Goal: Check status: Check status

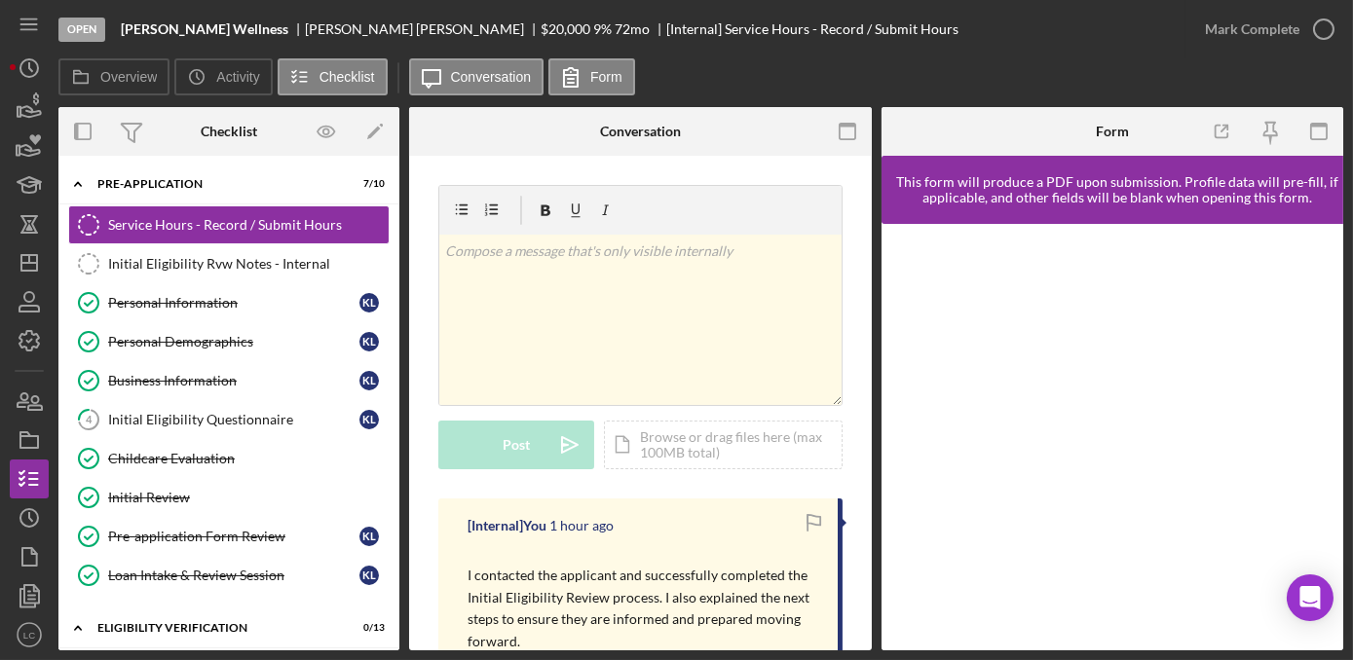
scroll to position [353, 0]
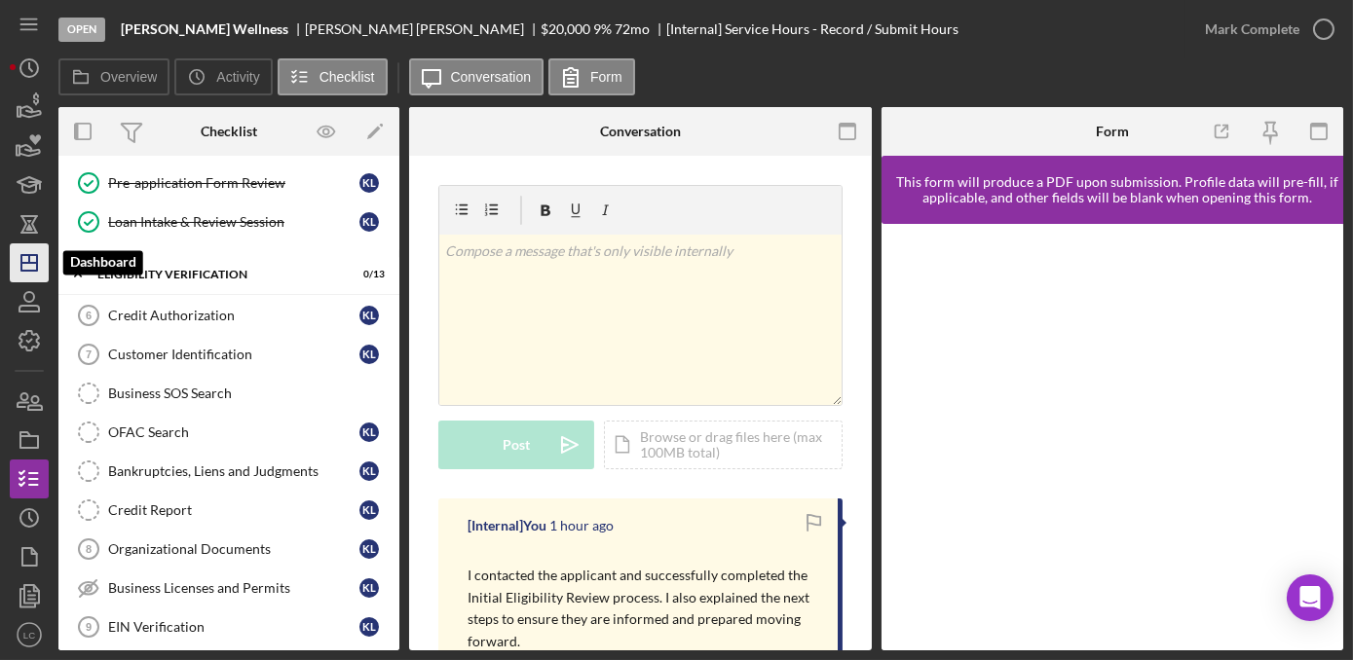
click at [37, 253] on icon "Icon/Dashboard" at bounding box center [29, 263] width 49 height 49
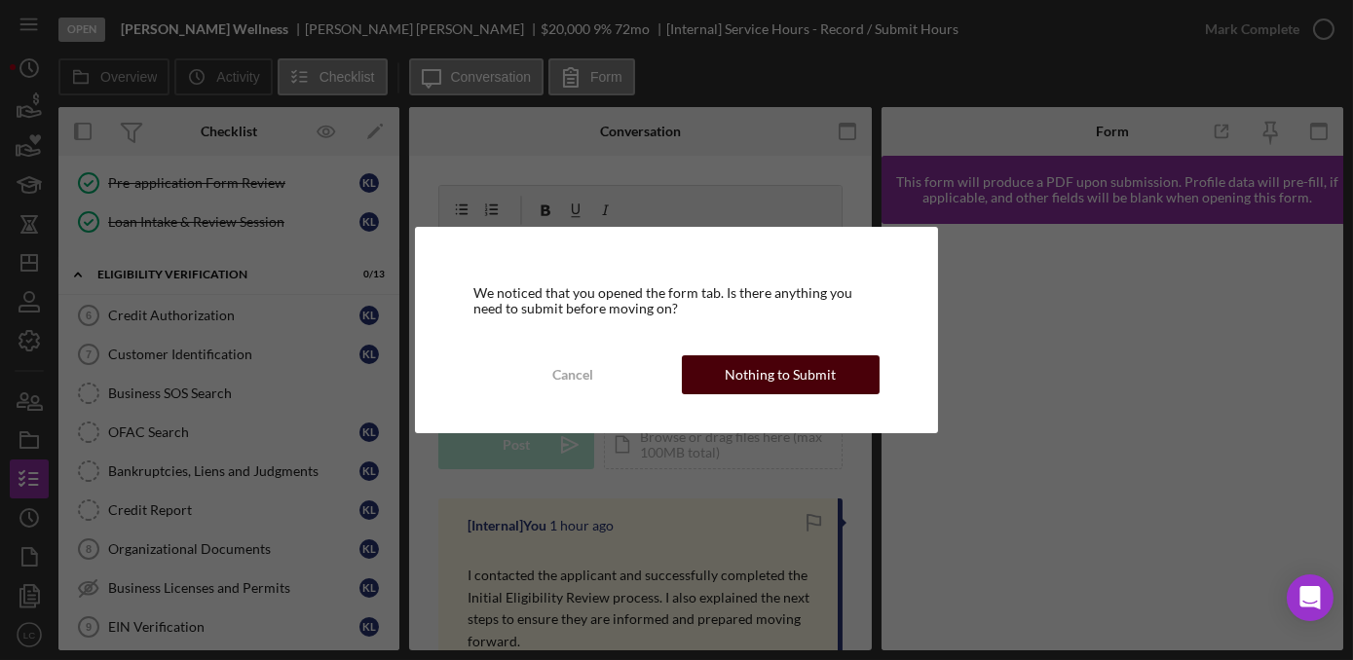
click at [828, 369] on div "Nothing to Submit" at bounding box center [779, 374] width 111 height 39
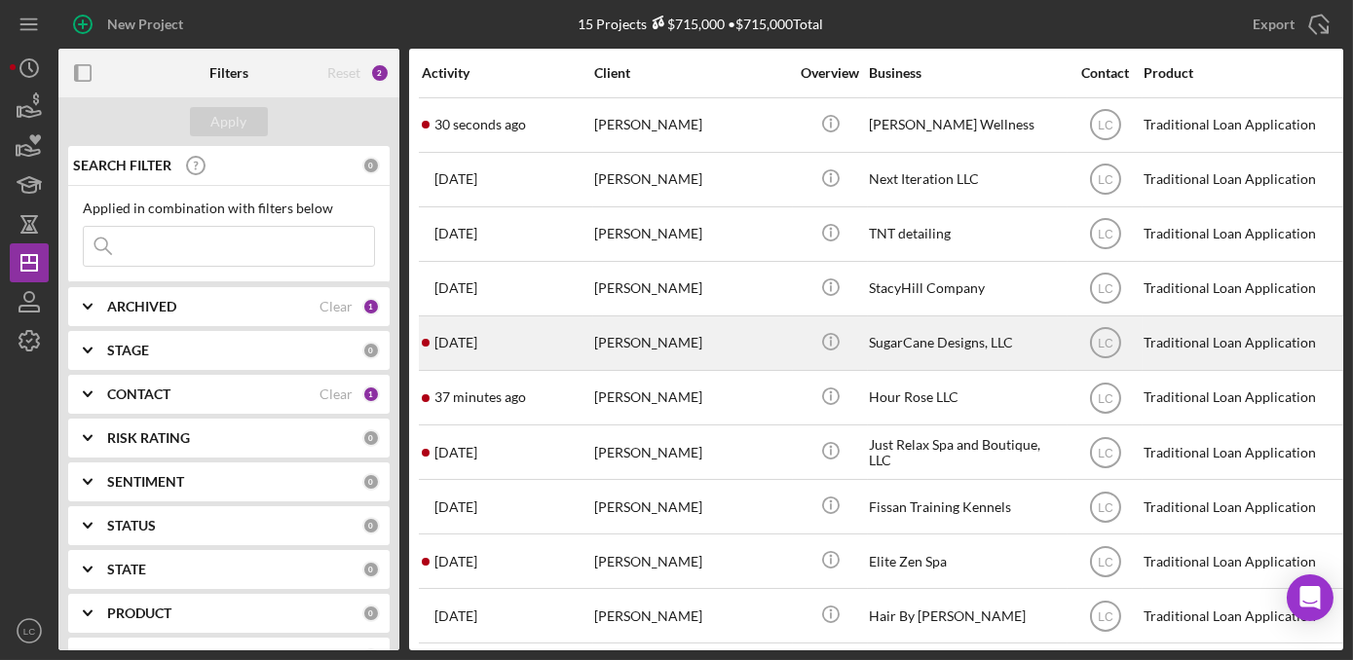
click at [735, 347] on div "[PERSON_NAME]" at bounding box center [691, 343] width 195 height 52
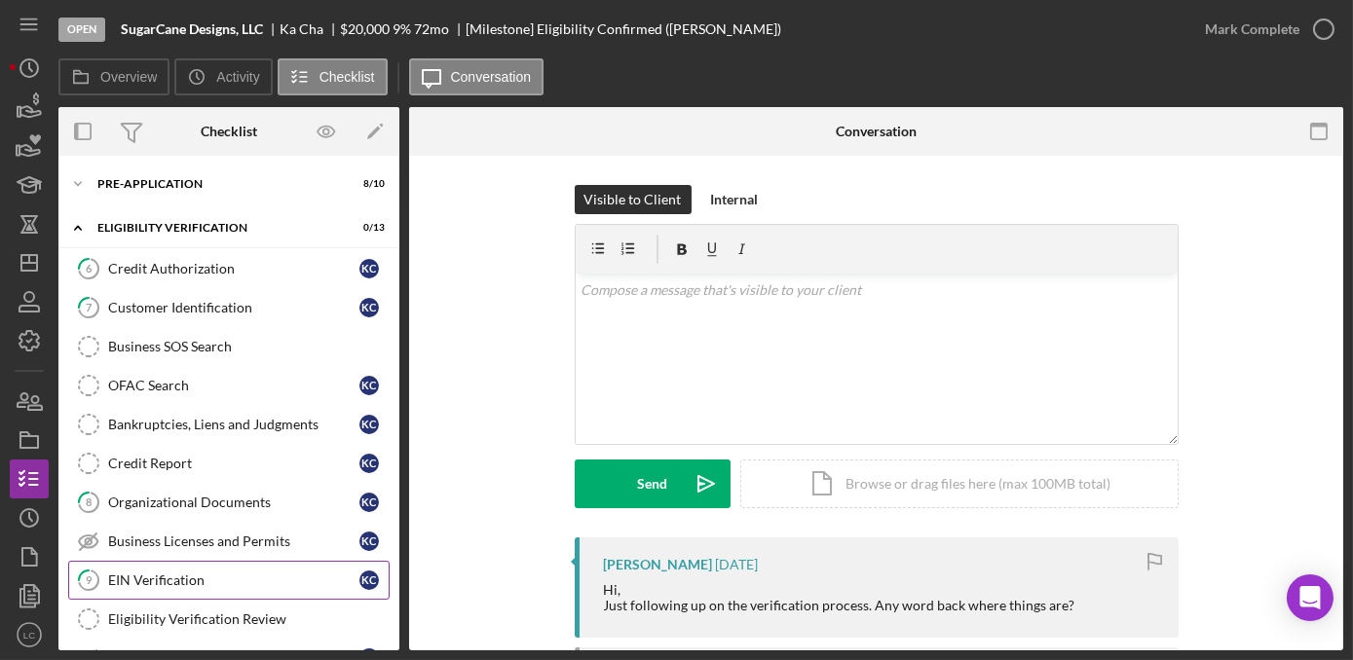
click at [165, 590] on link "9 EIN Verification K C" at bounding box center [228, 580] width 321 height 39
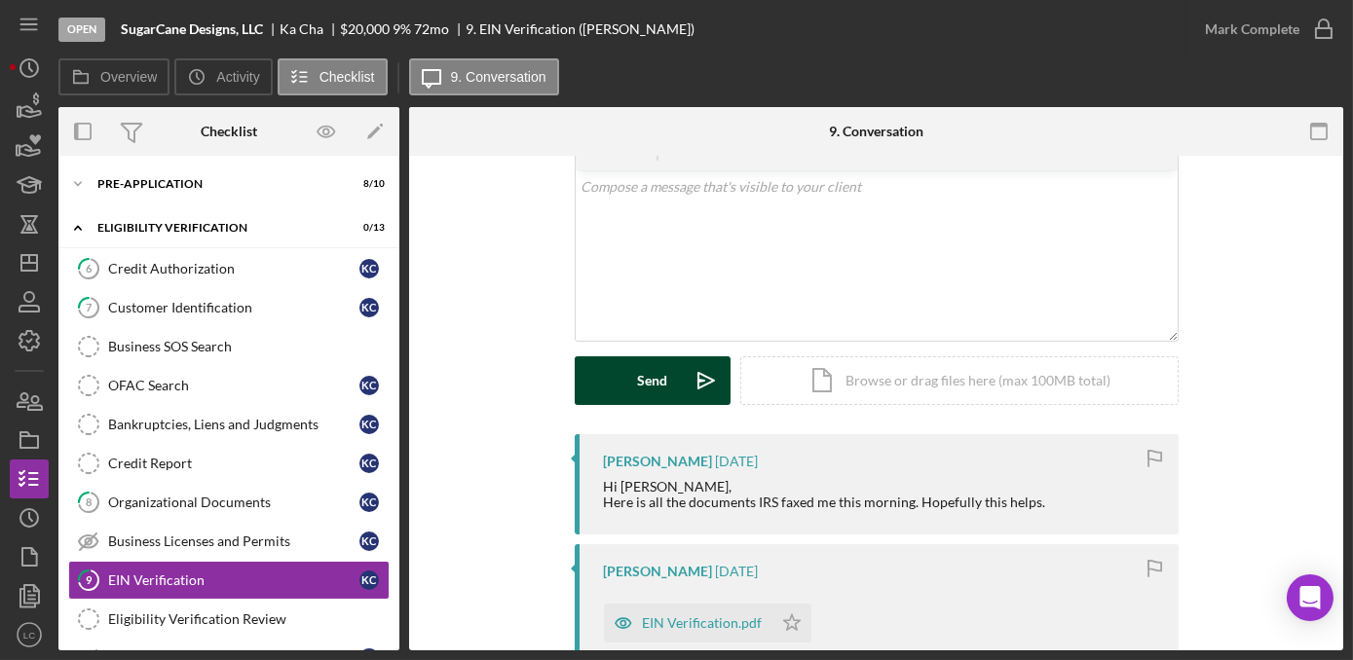
scroll to position [176, 0]
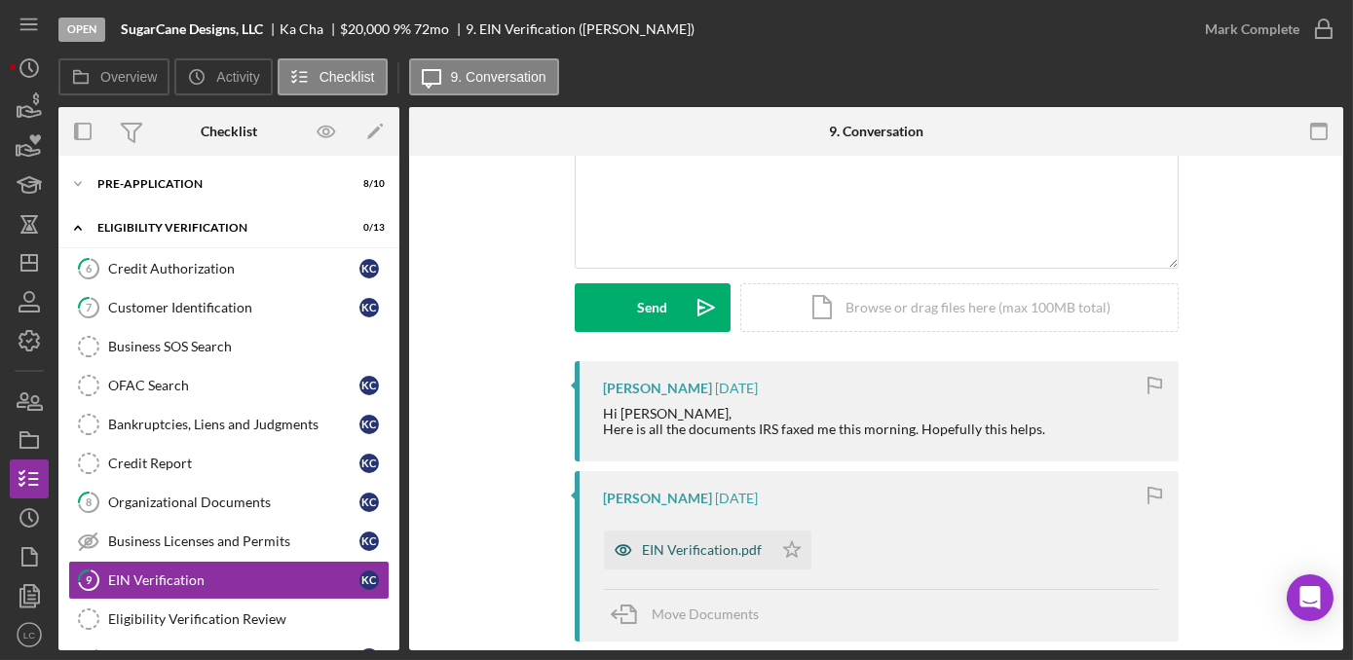
click at [687, 562] on div "EIN Verification.pdf" at bounding box center [688, 550] width 168 height 39
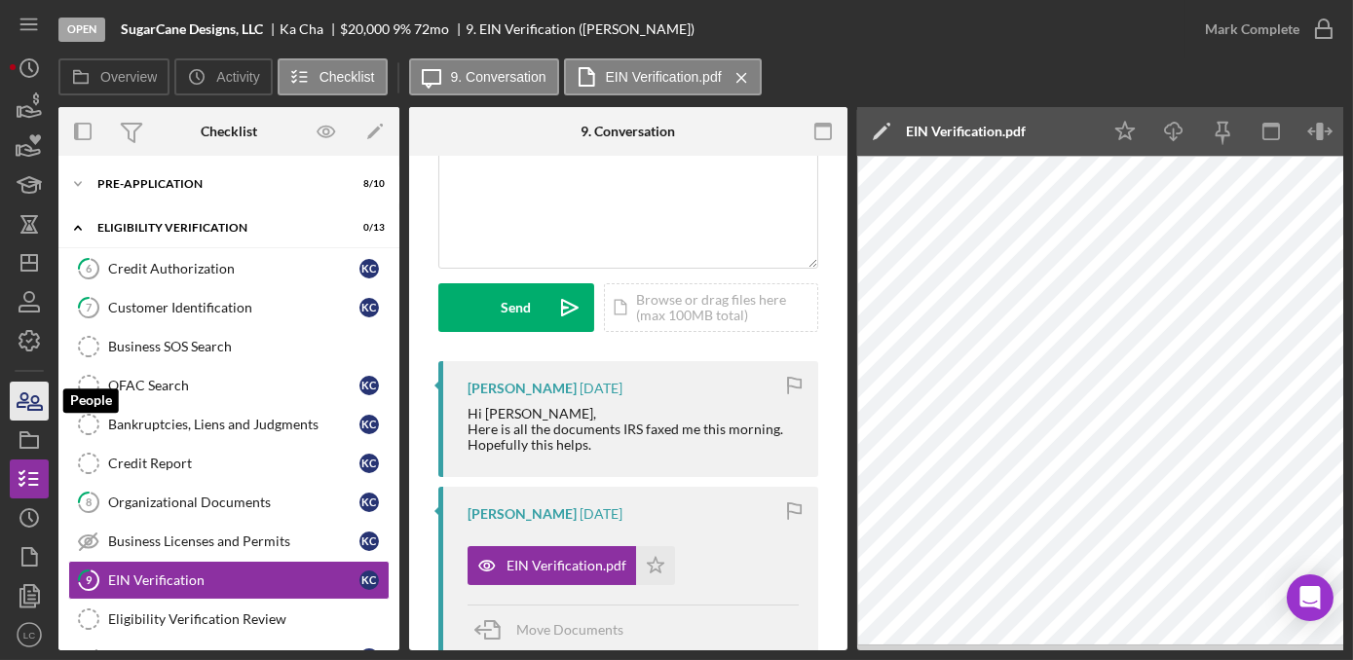
click at [31, 401] on icon "button" at bounding box center [35, 403] width 14 height 14
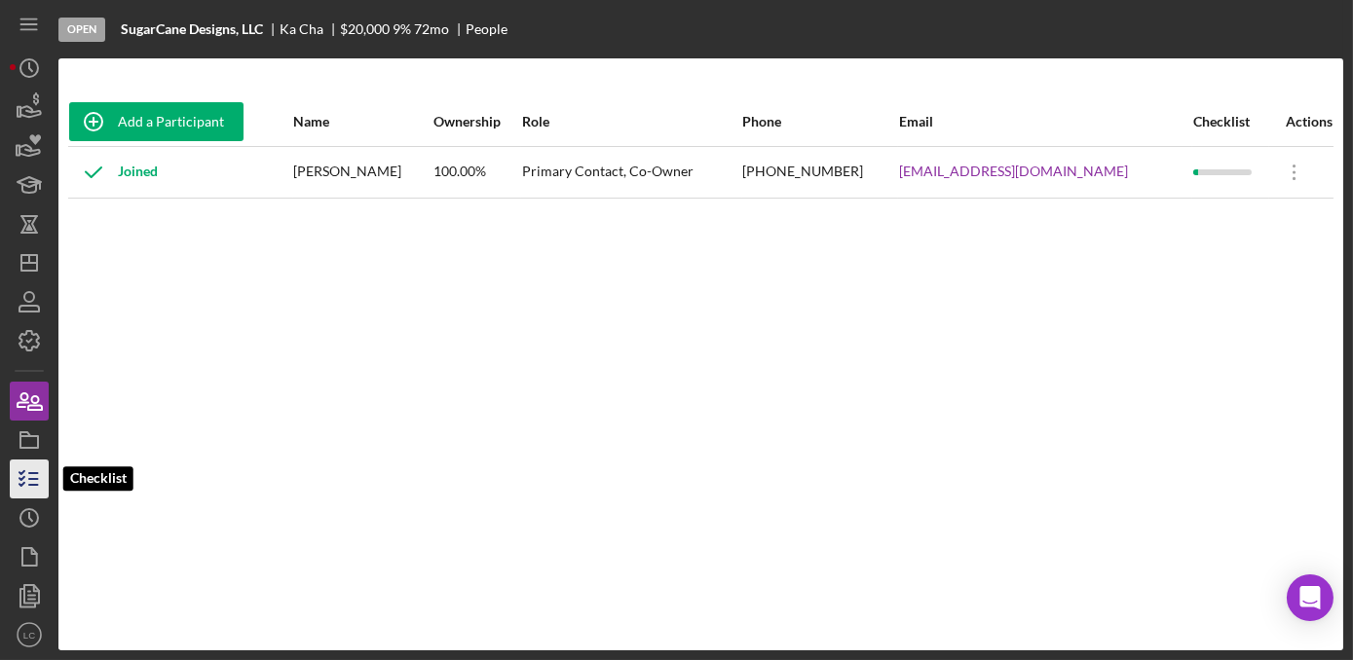
click at [25, 476] on icon "button" at bounding box center [29, 479] width 49 height 49
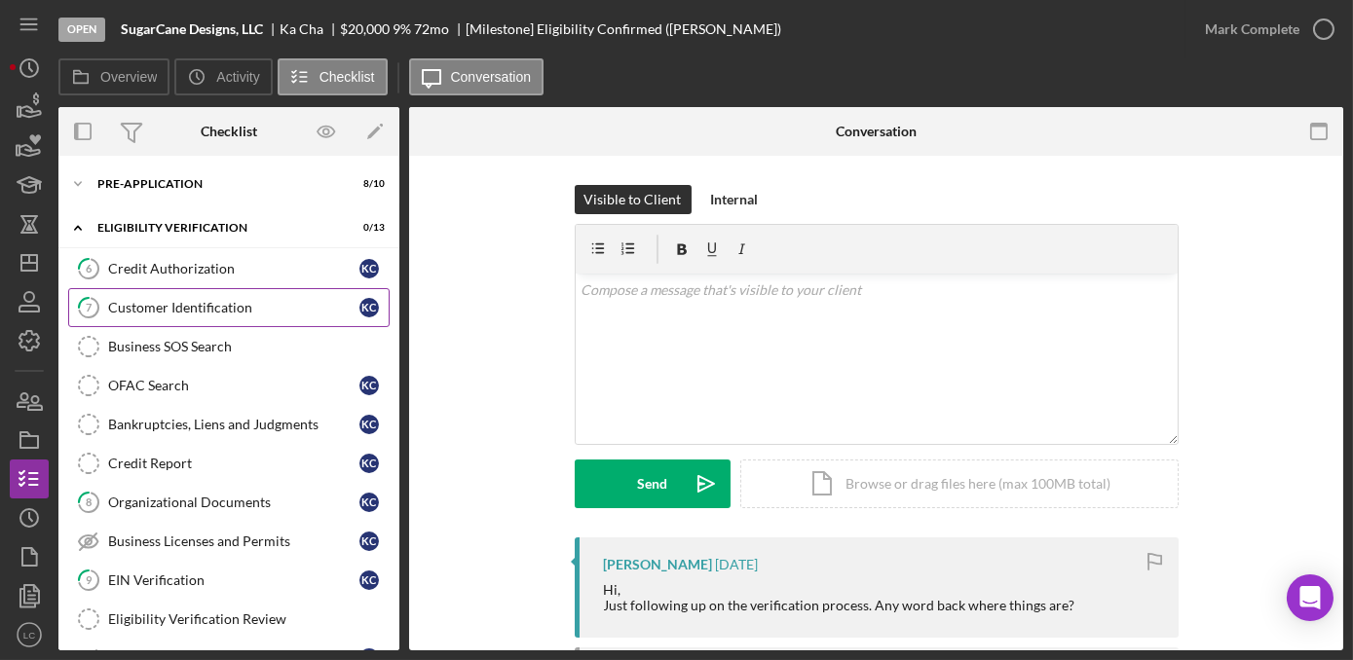
click at [187, 310] on div "Customer Identification" at bounding box center [233, 308] width 251 height 16
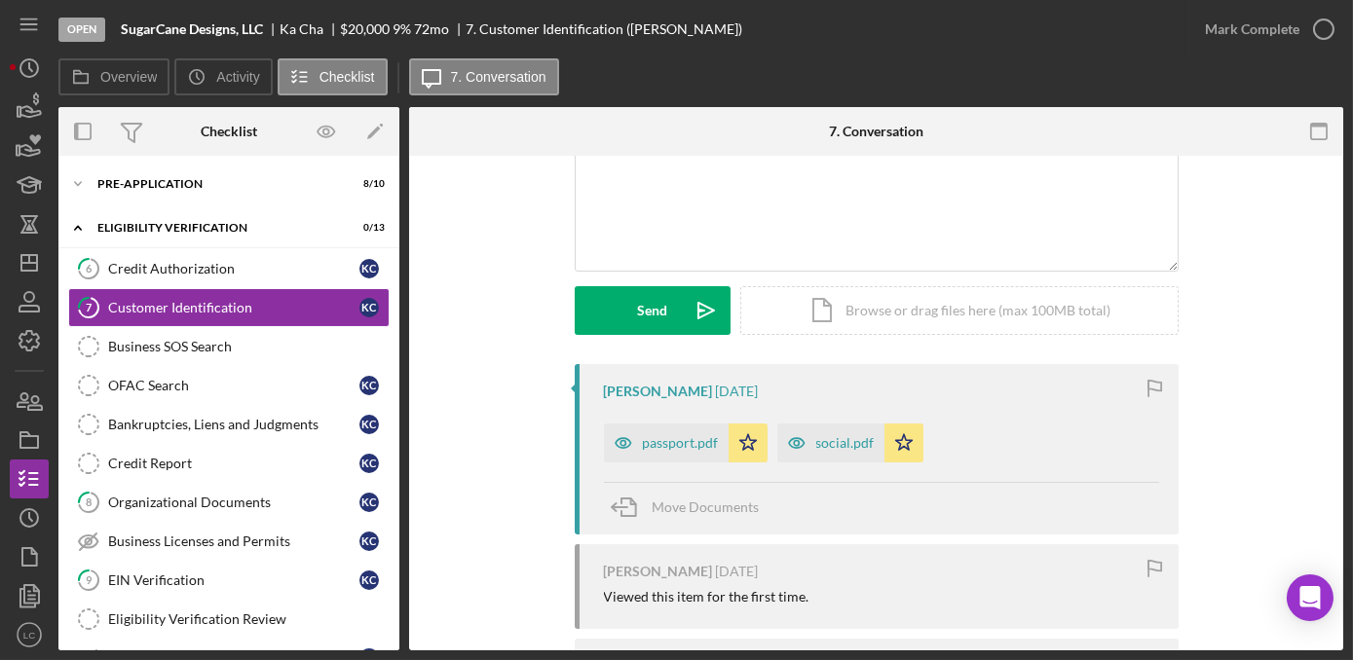
scroll to position [176, 0]
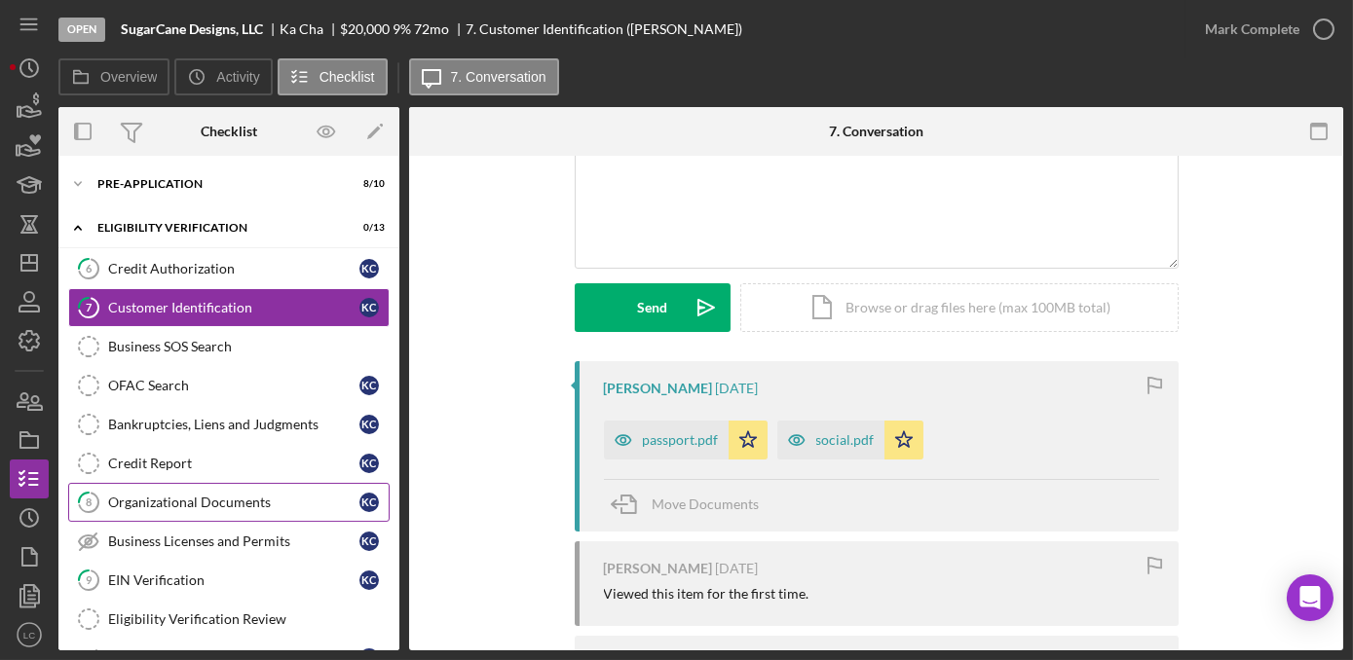
click at [154, 499] on div "Organizational Documents" at bounding box center [233, 503] width 251 height 16
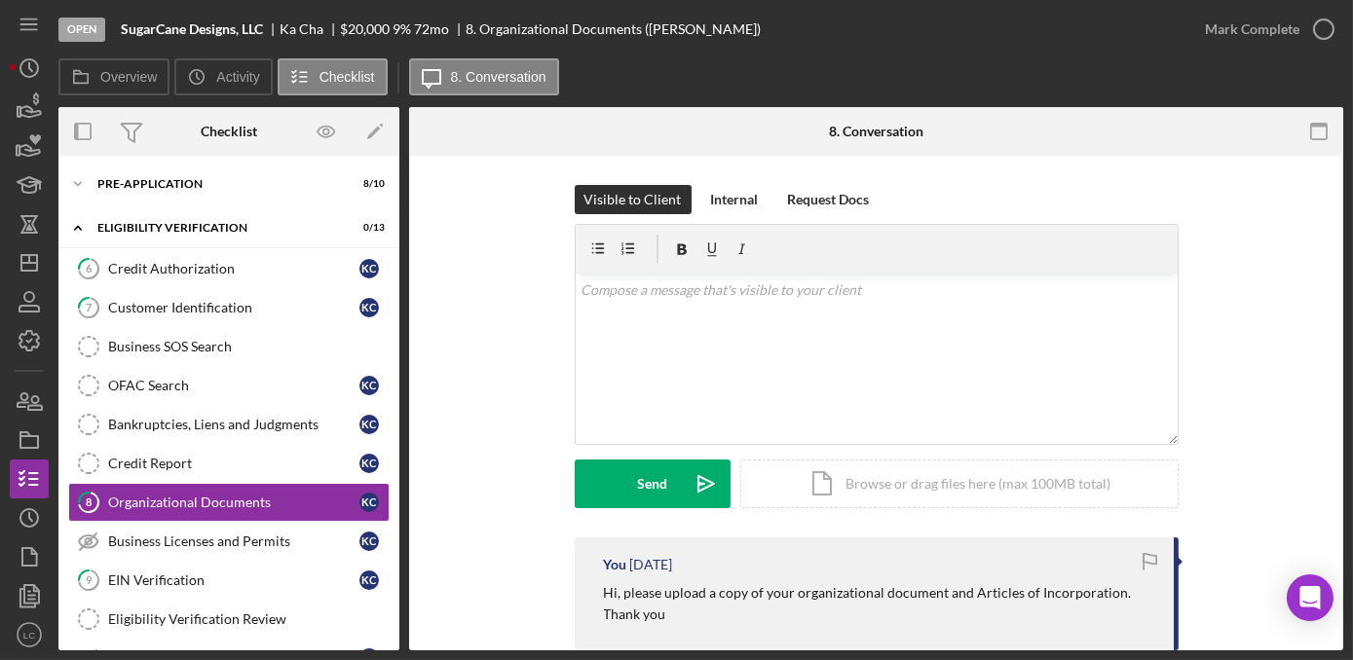
scroll to position [176, 0]
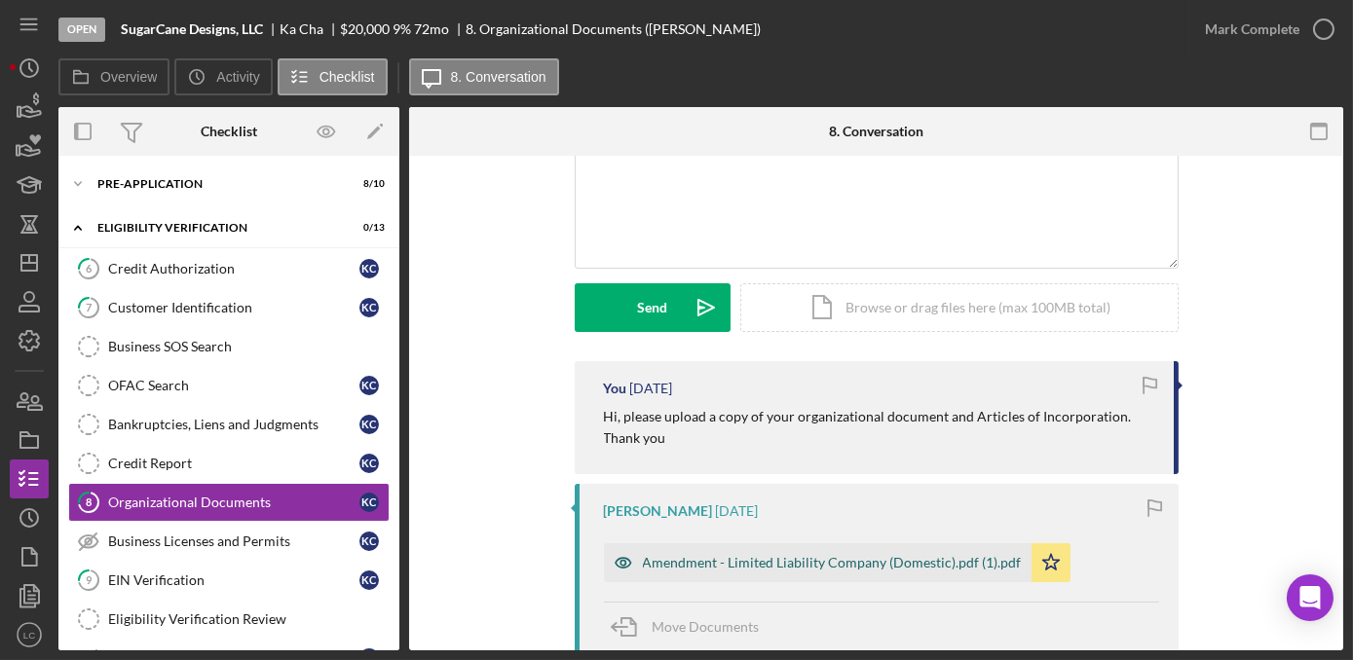
click at [818, 562] on div "Amendment - Limited Liability Company (Domestic).pdf (1).pdf" at bounding box center [832, 563] width 379 height 16
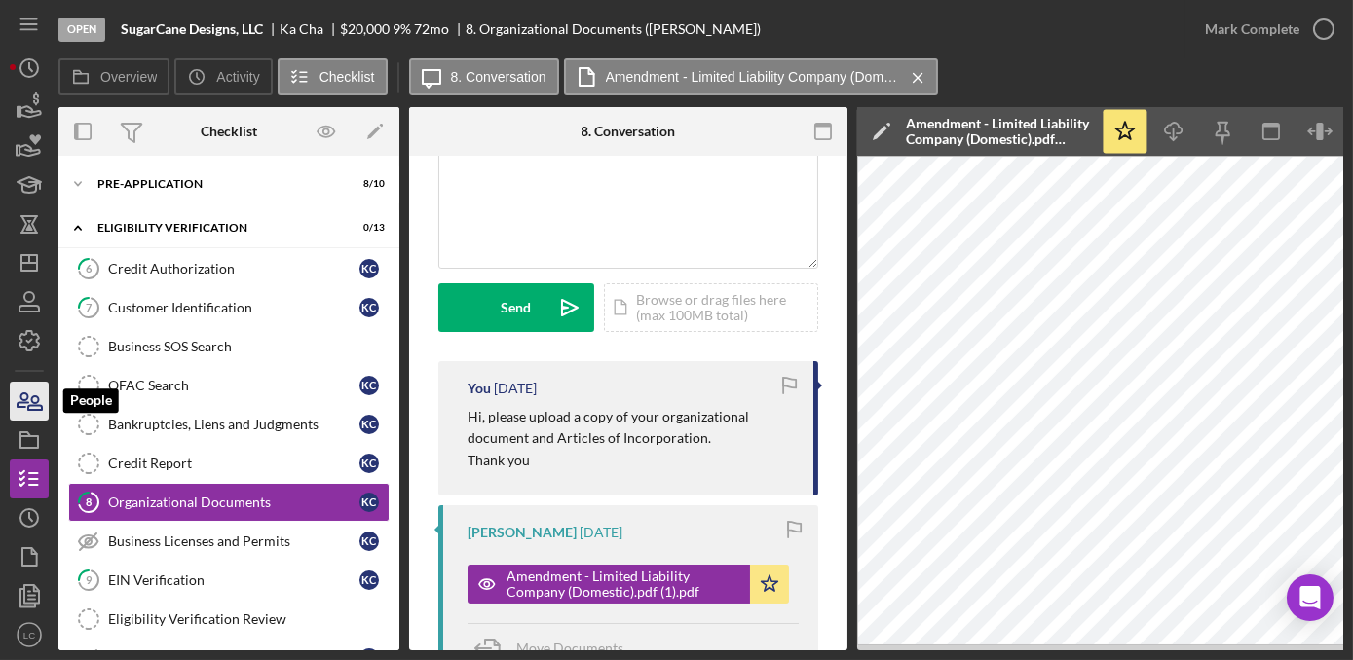
click at [23, 409] on icon "button" at bounding box center [29, 401] width 49 height 49
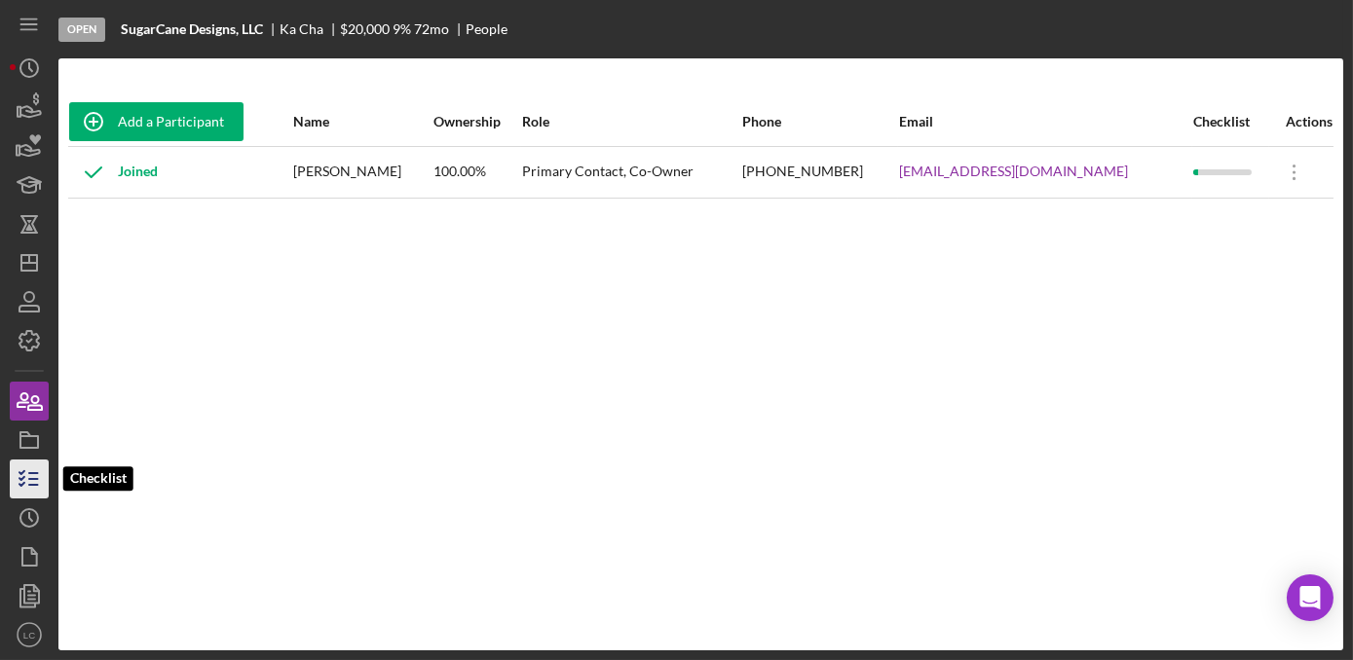
click at [18, 473] on icon "button" at bounding box center [29, 479] width 49 height 49
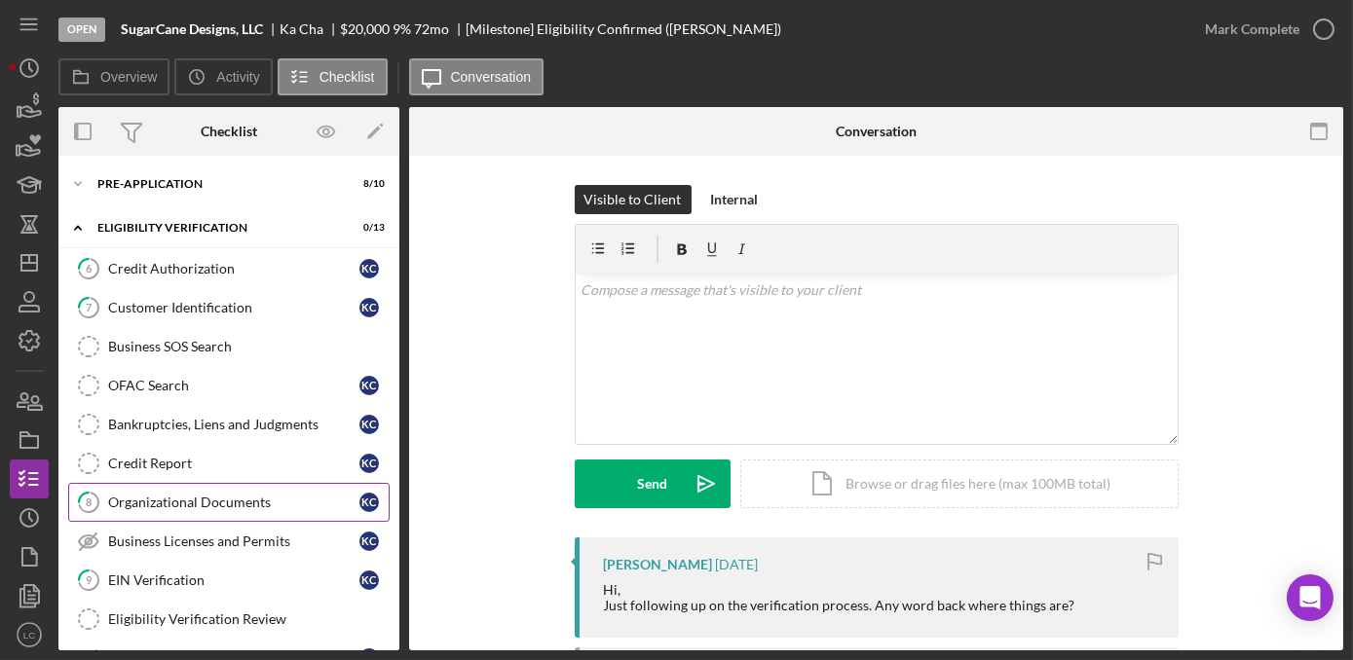
click at [186, 497] on div "Organizational Documents" at bounding box center [233, 503] width 251 height 16
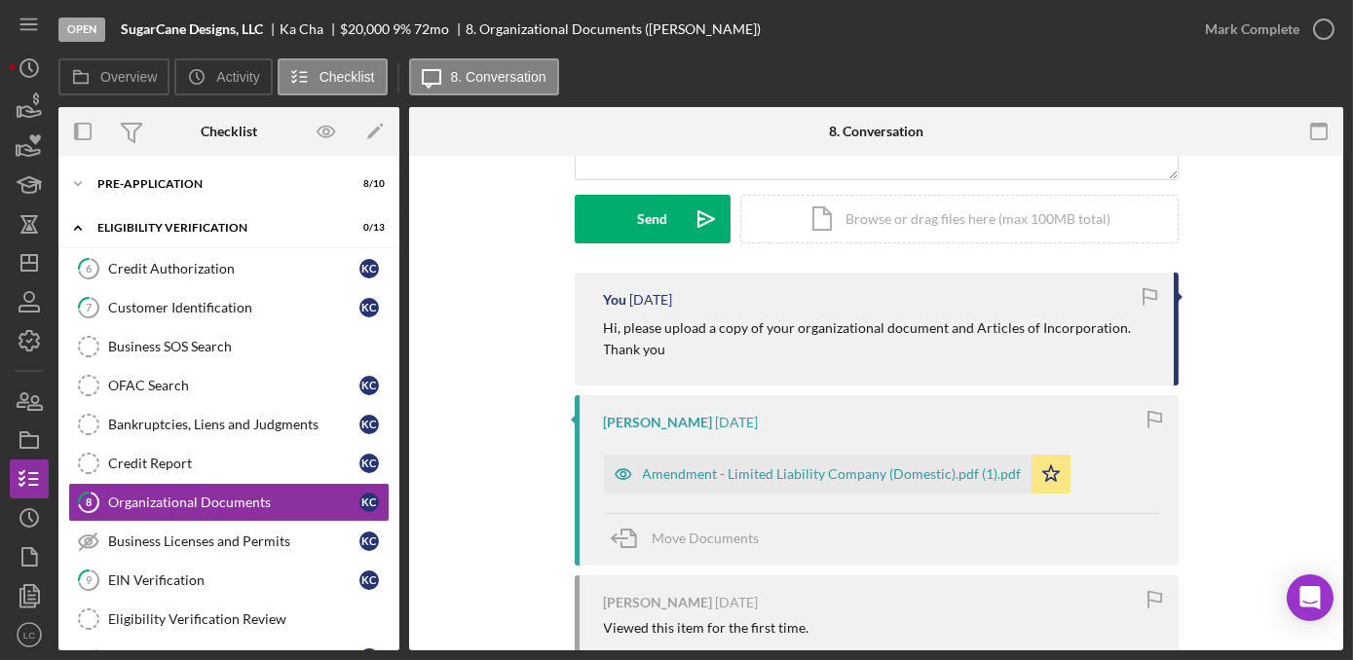
scroll to position [176, 0]
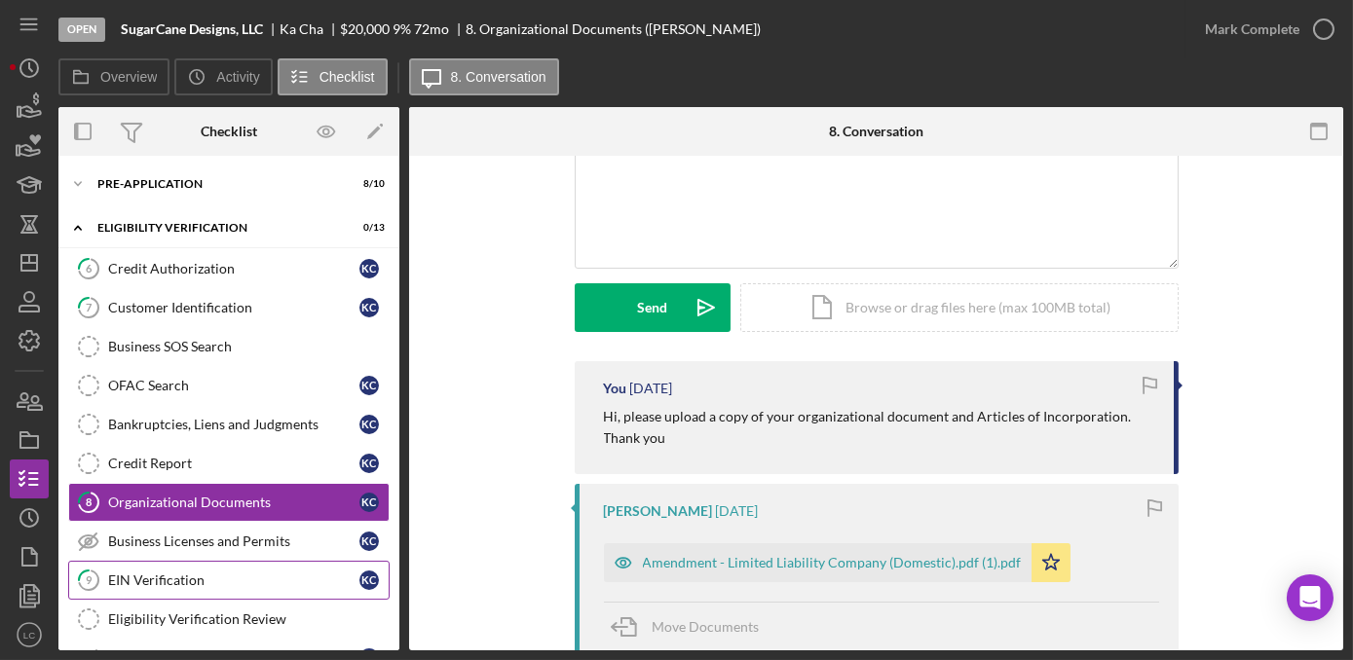
click at [219, 585] on link "9 EIN Verification K C" at bounding box center [228, 580] width 321 height 39
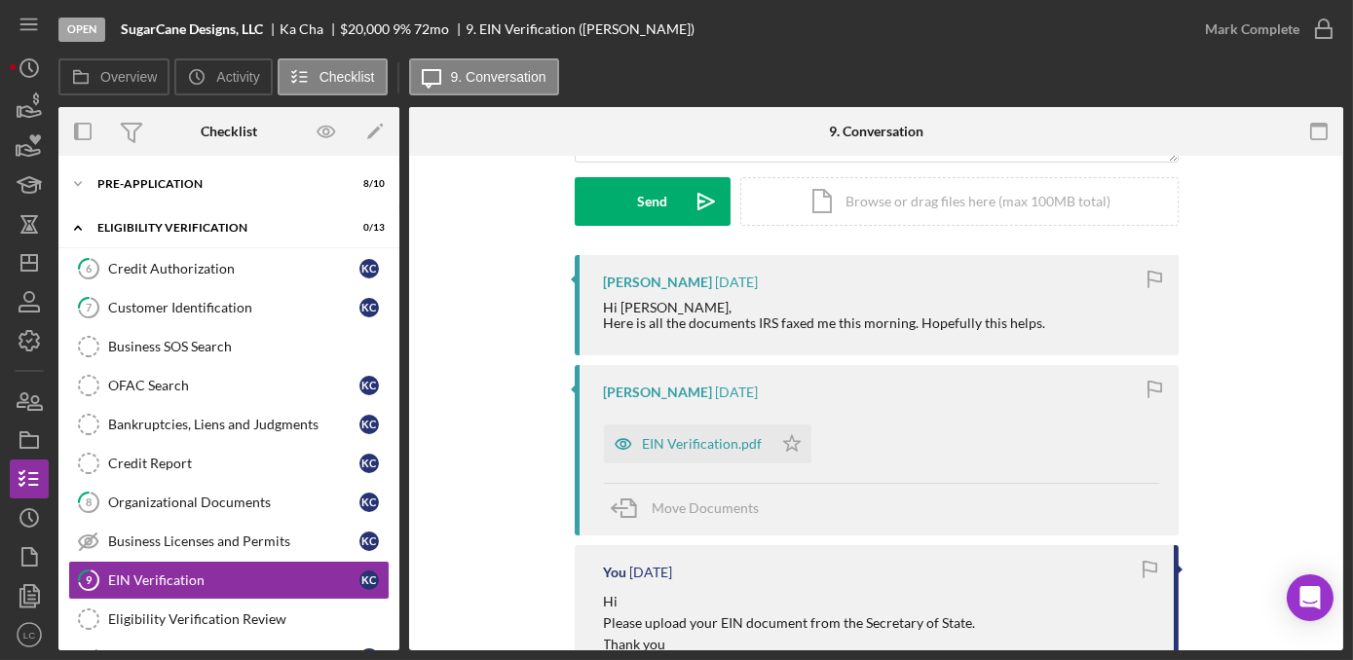
scroll to position [353, 0]
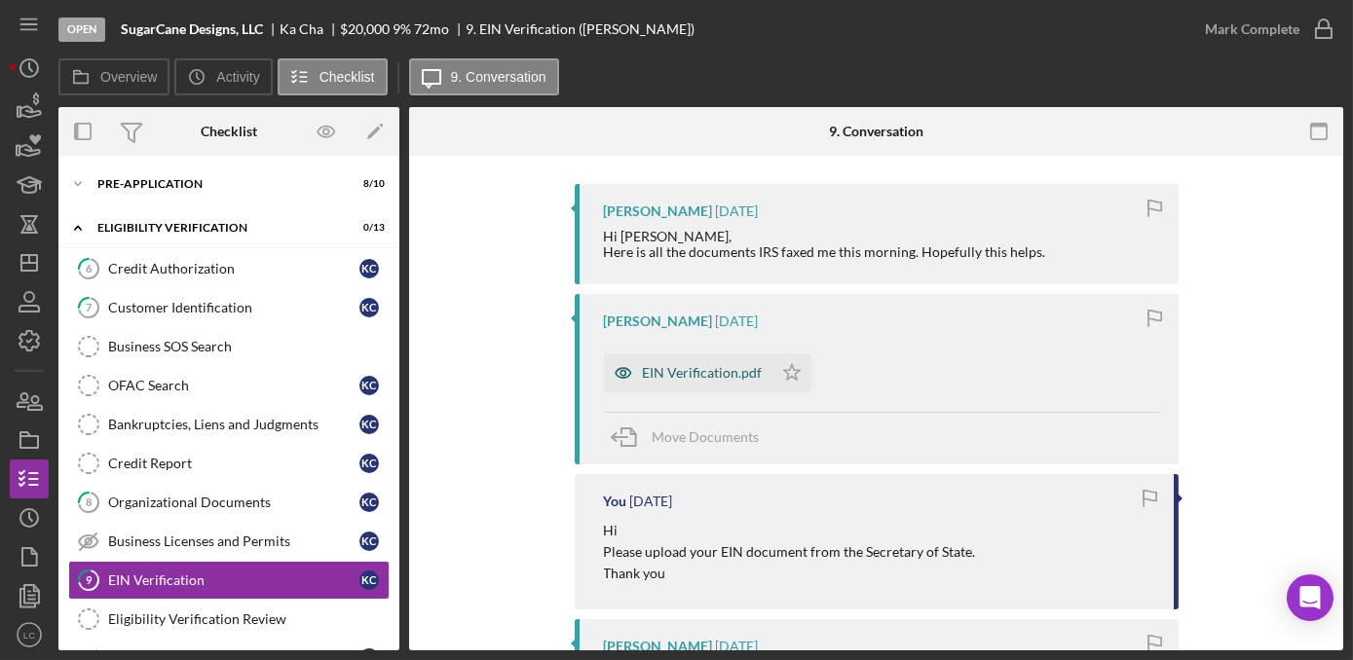
click at [686, 372] on div "EIN Verification.pdf" at bounding box center [703, 373] width 120 height 16
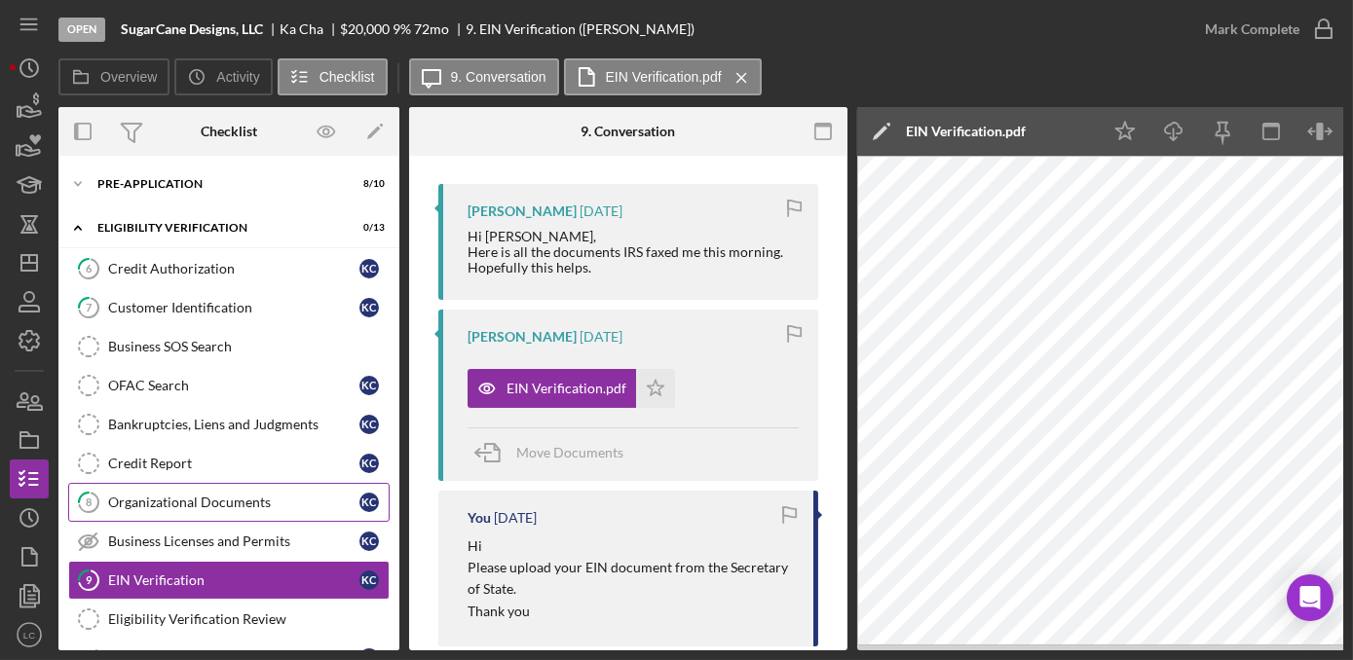
click at [223, 497] on div "Organizational Documents" at bounding box center [233, 503] width 251 height 16
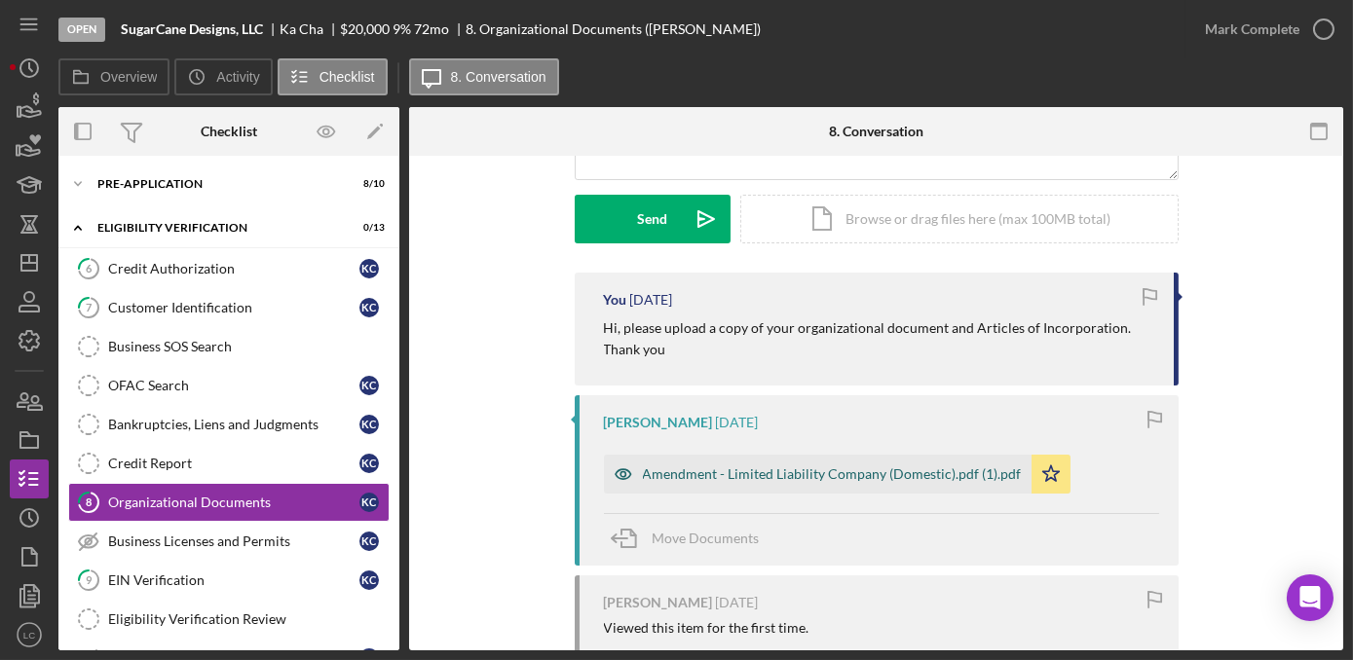
scroll to position [442, 0]
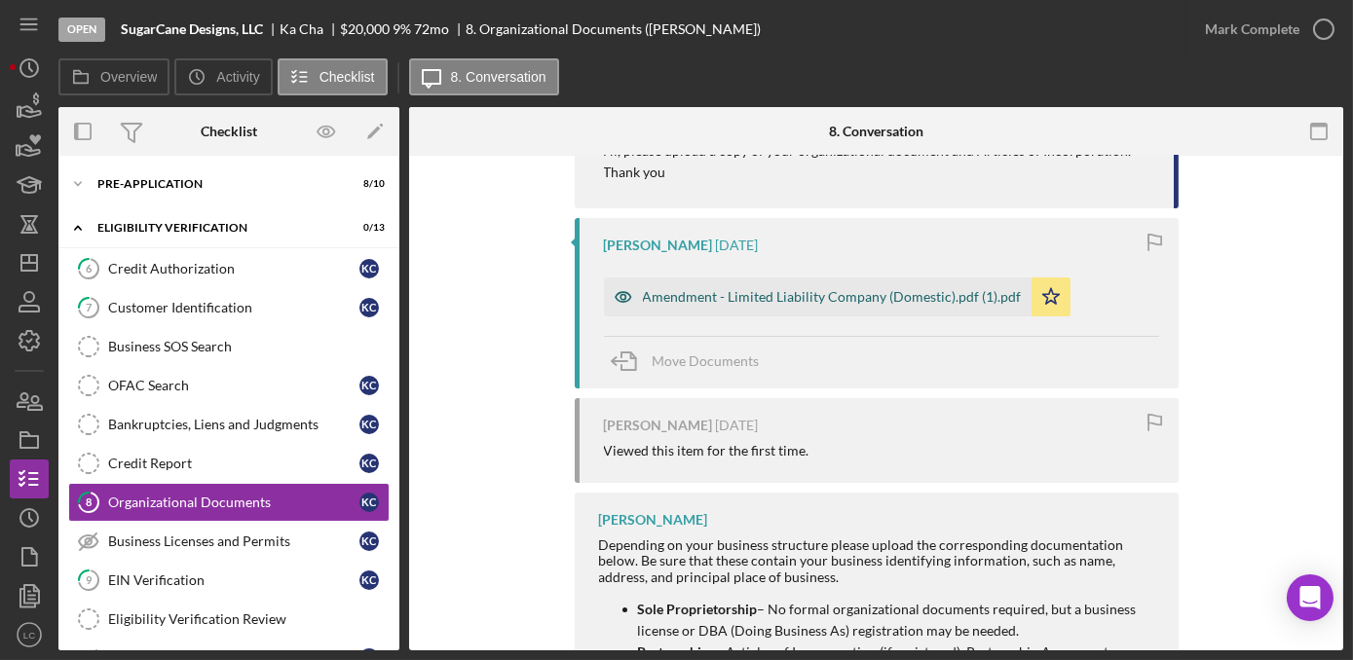
click at [724, 292] on div "Amendment - Limited Liability Company (Domestic).pdf (1).pdf" at bounding box center [832, 297] width 379 height 16
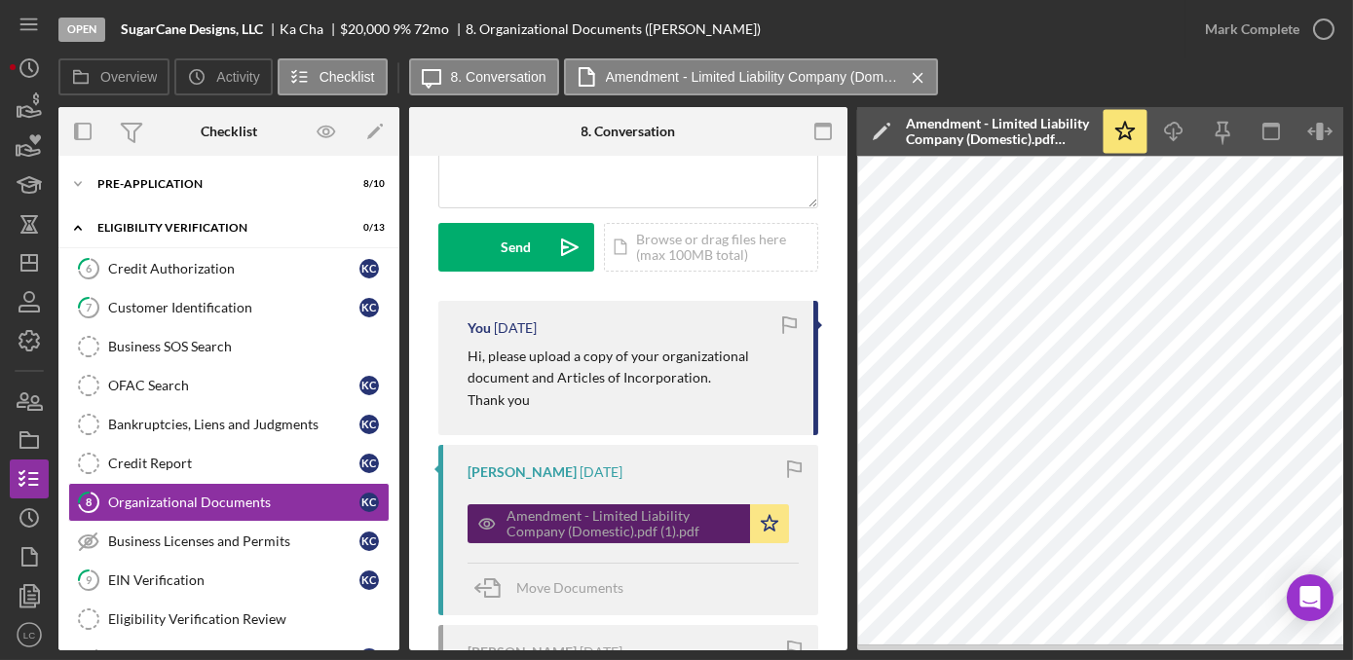
scroll to position [176, 0]
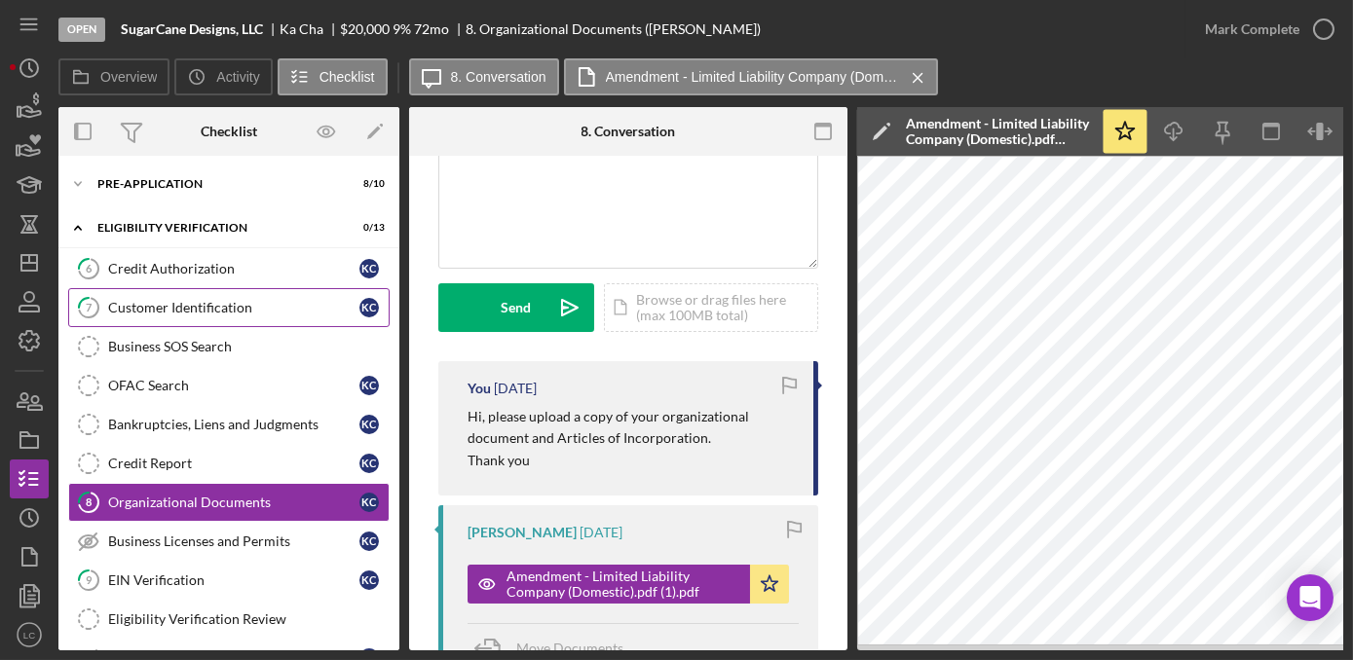
click at [236, 309] on div "Customer Identification" at bounding box center [233, 308] width 251 height 16
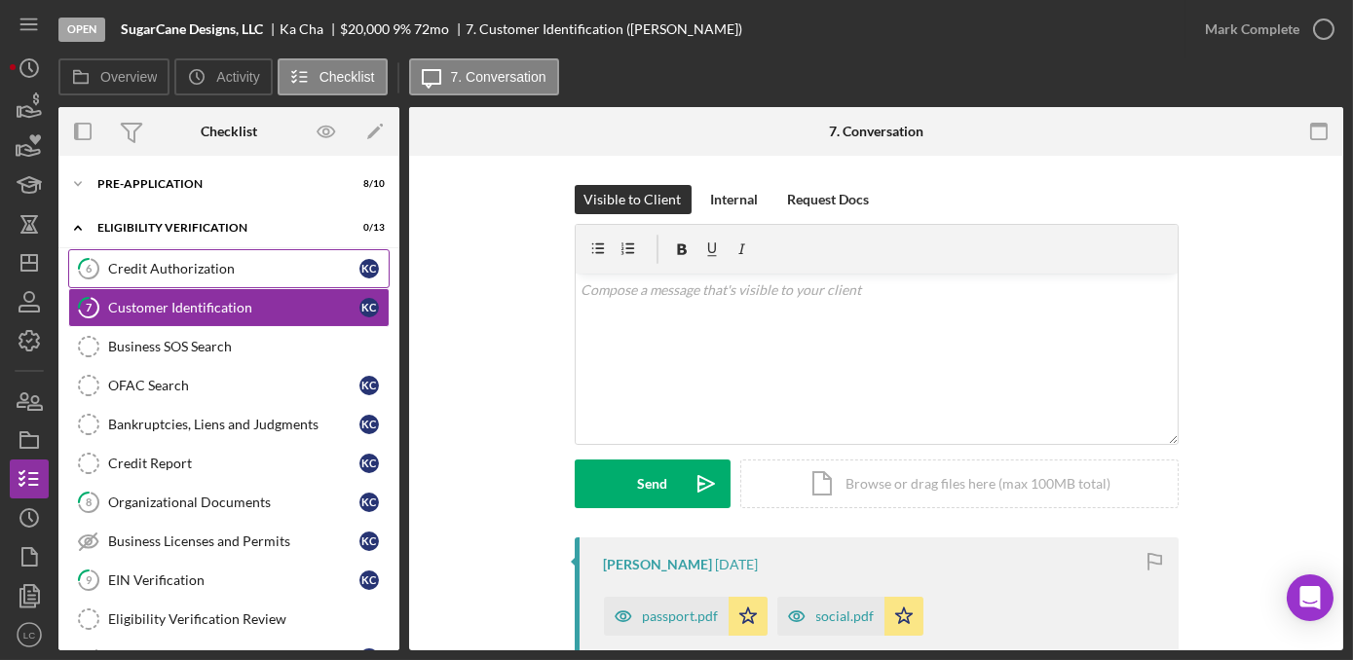
click at [231, 271] on div "Credit Authorization" at bounding box center [233, 269] width 251 height 16
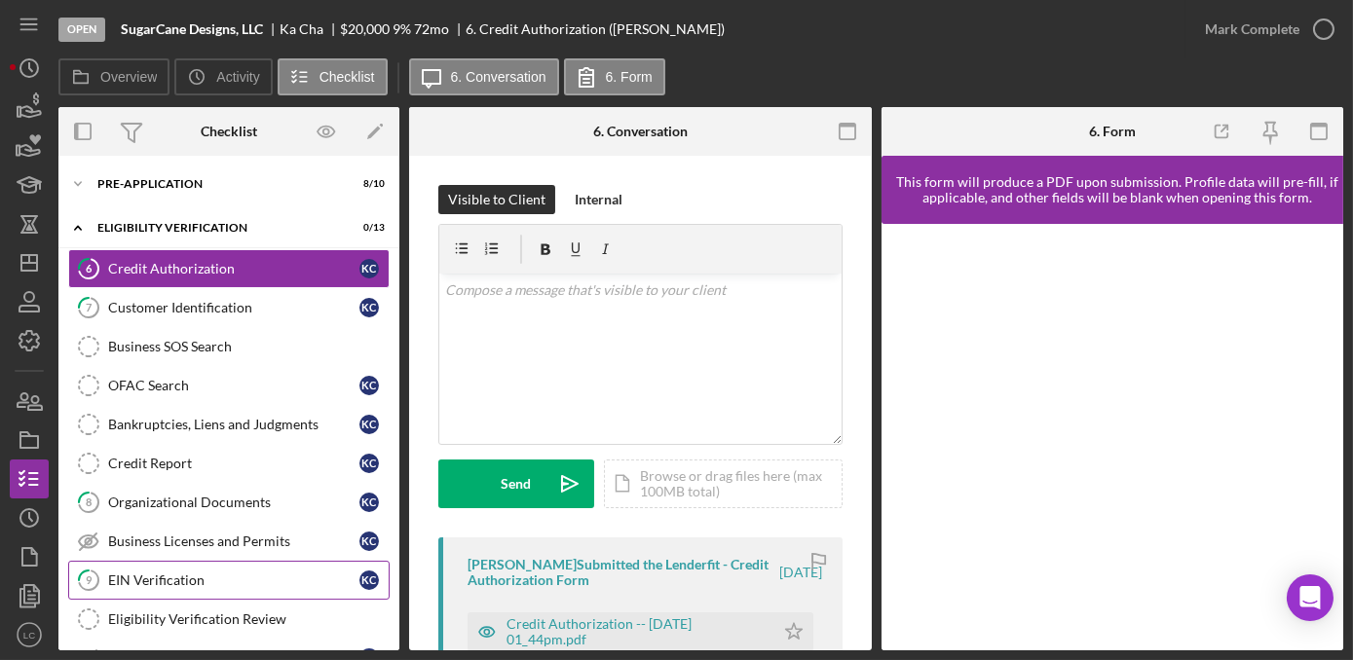
click at [288, 561] on link "9 EIN Verification K C" at bounding box center [228, 580] width 321 height 39
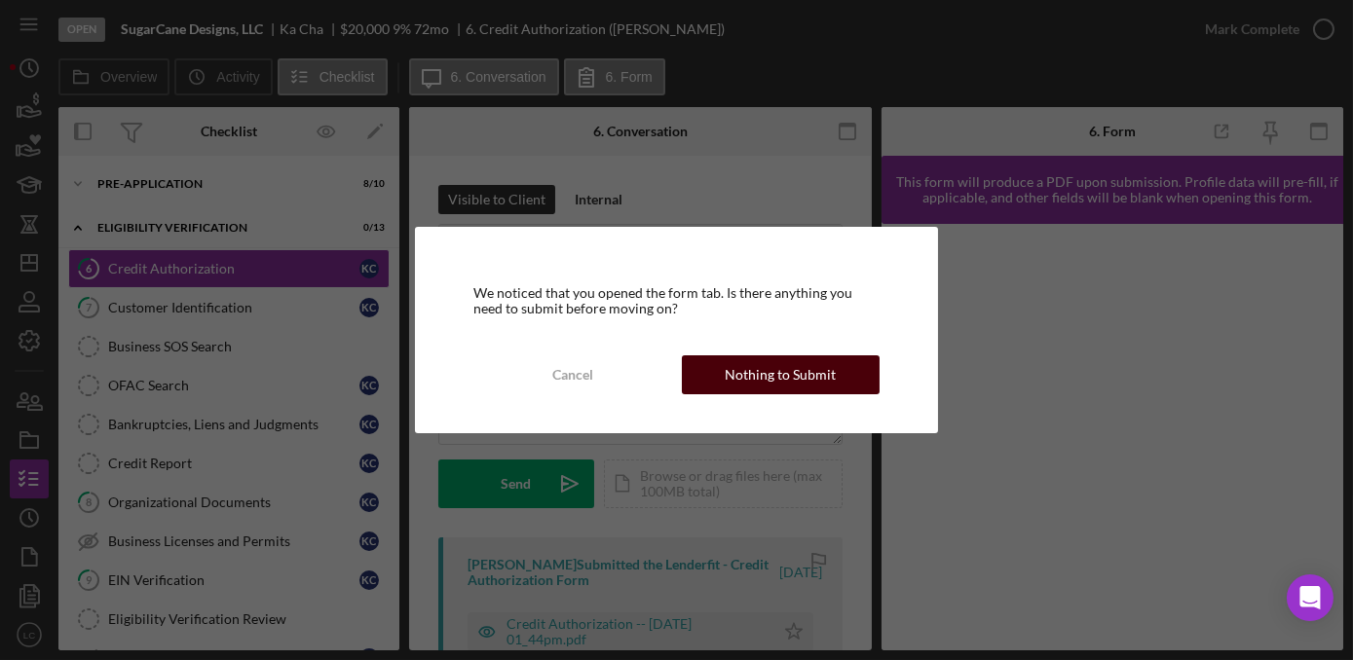
click at [736, 365] on div "Nothing to Submit" at bounding box center [779, 374] width 111 height 39
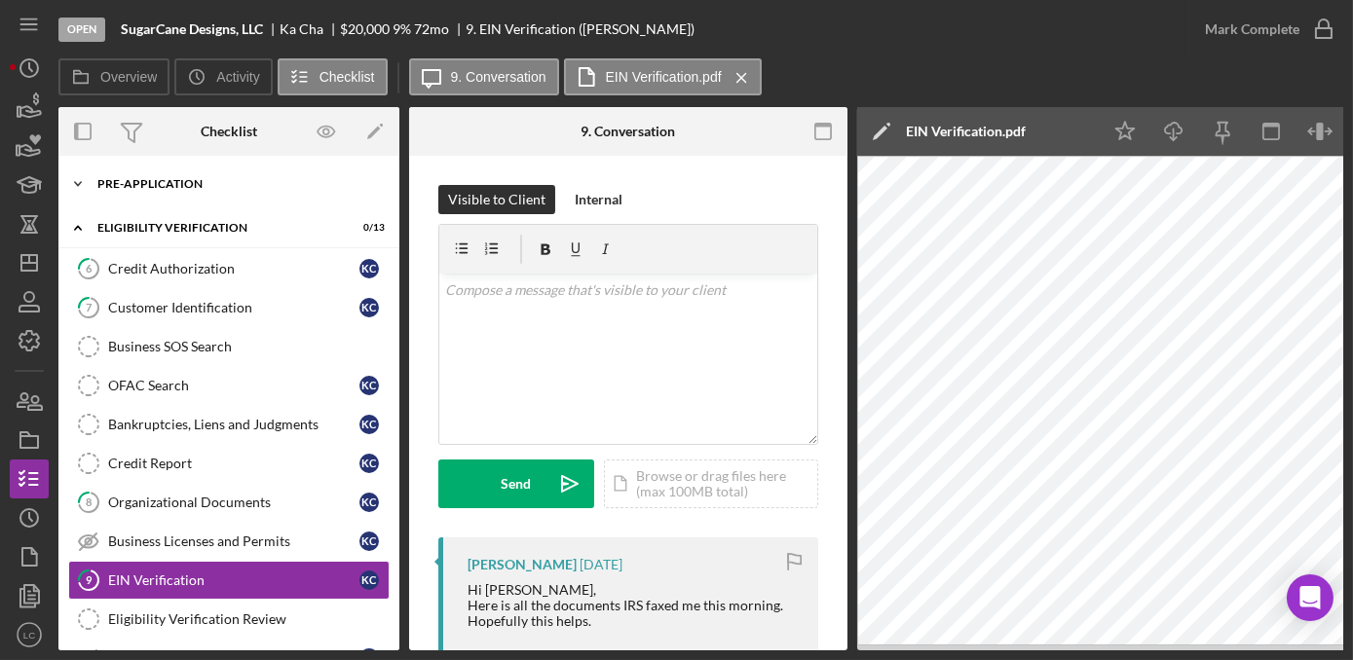
click at [80, 177] on icon "Icon/Expander" at bounding box center [77, 184] width 39 height 39
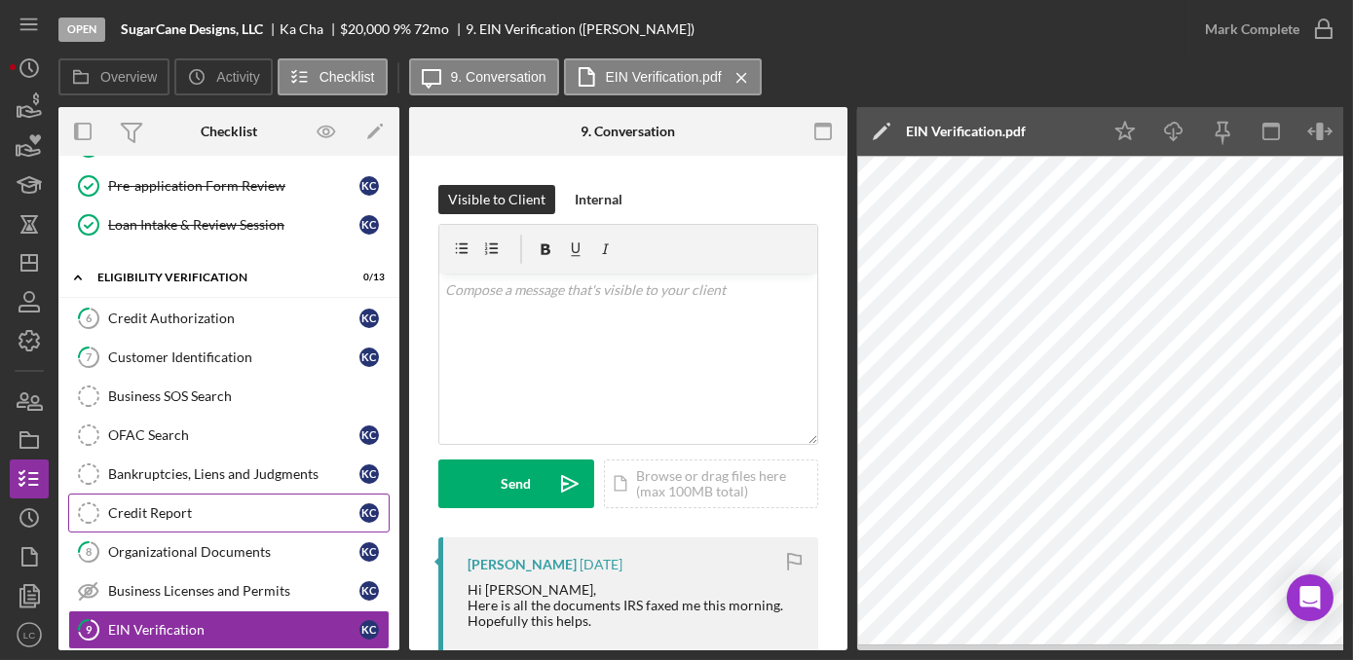
scroll to position [353, 0]
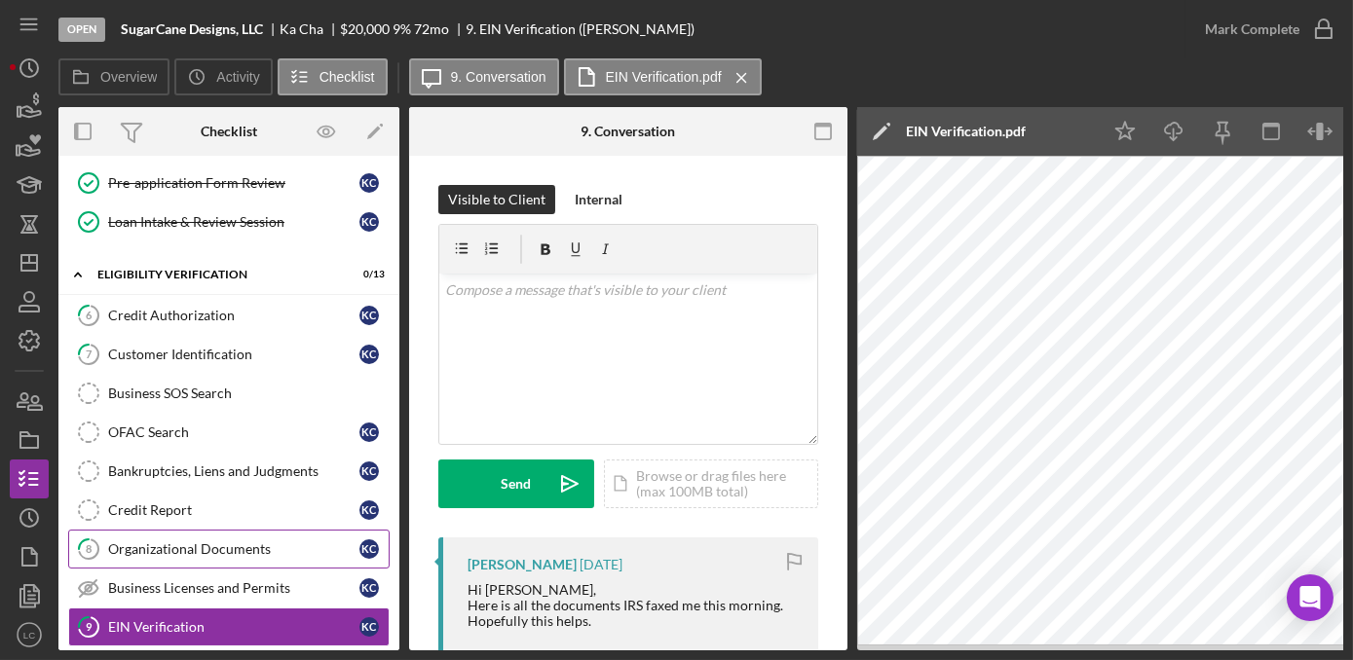
click at [197, 530] on link "8 Organizational Documents K C" at bounding box center [228, 549] width 321 height 39
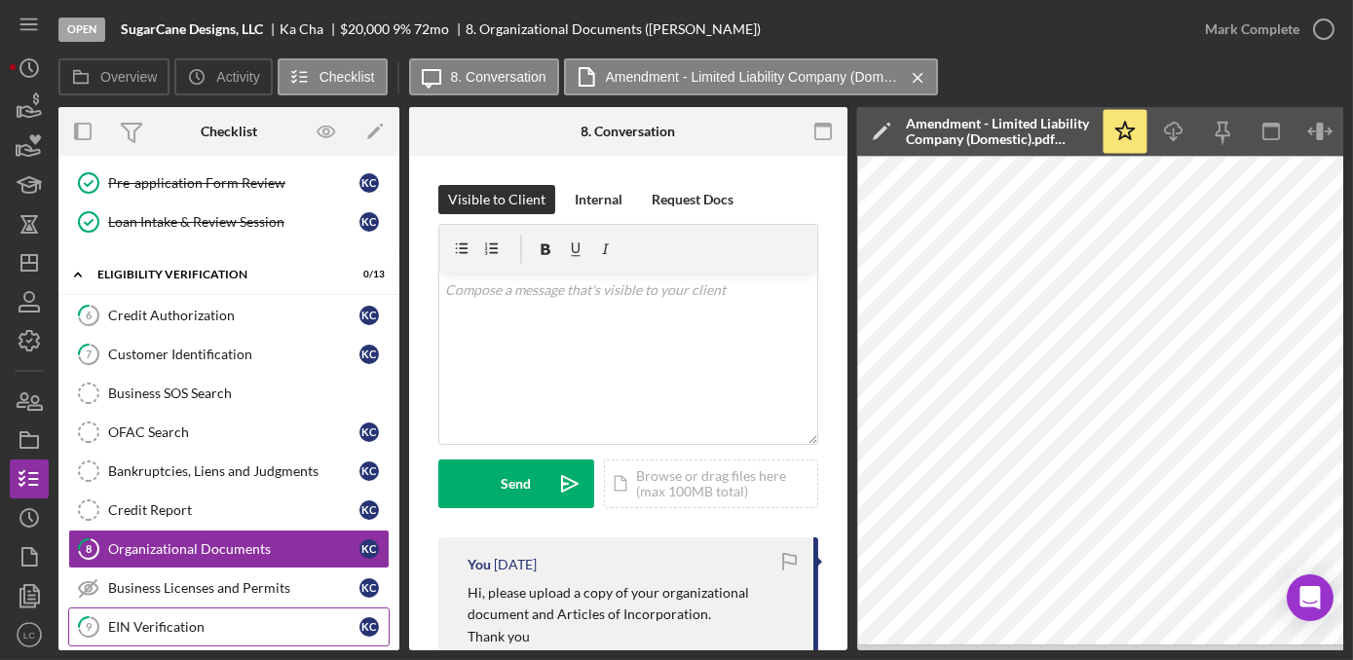
click at [241, 619] on div "EIN Verification" at bounding box center [233, 627] width 251 height 16
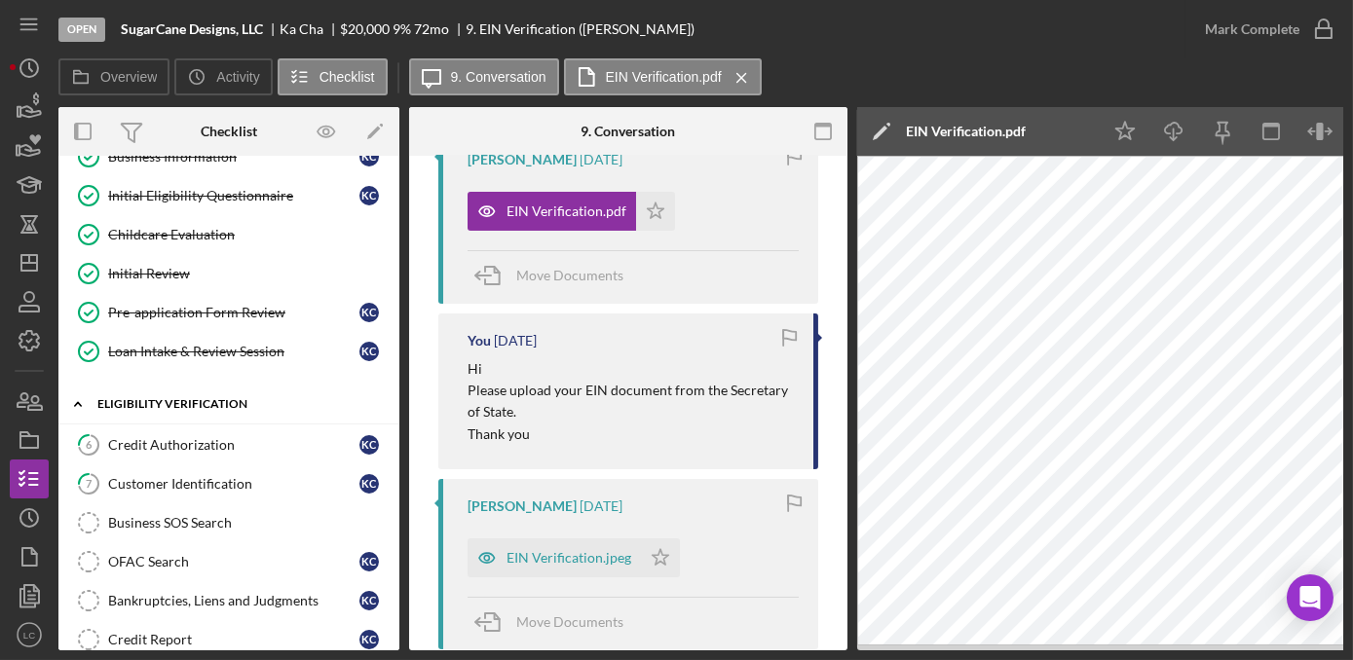
scroll to position [353, 0]
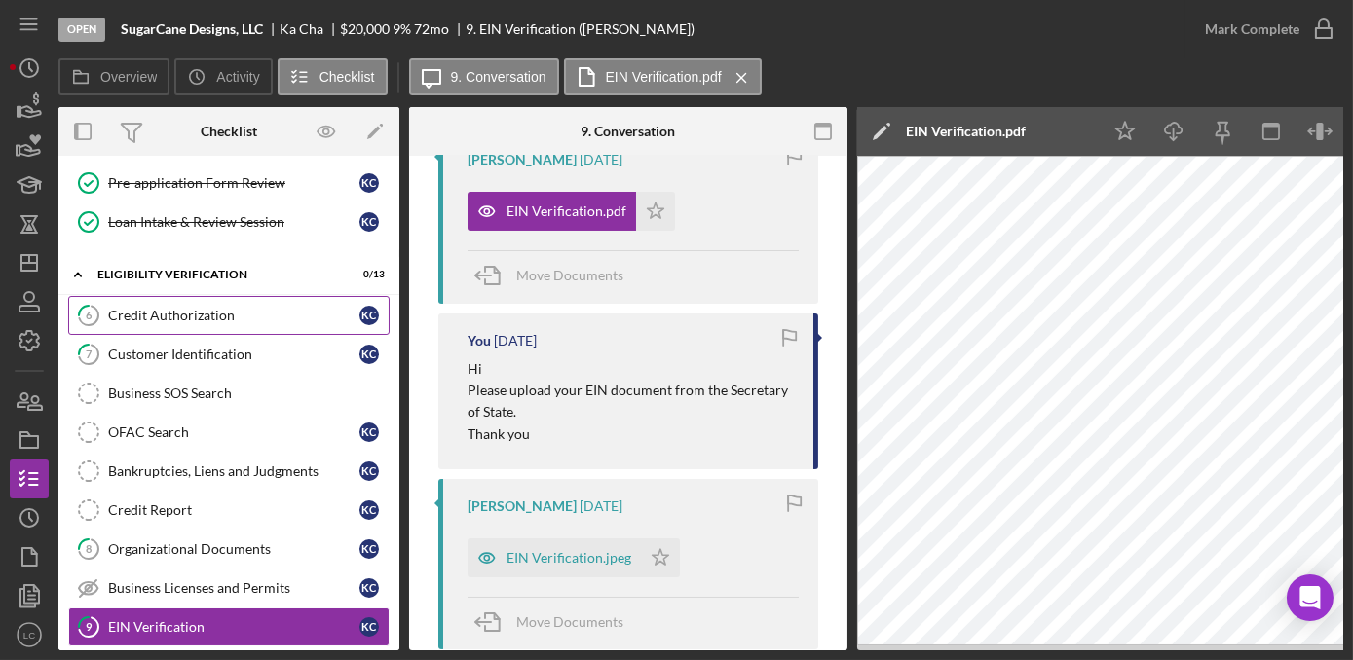
click at [197, 297] on link "6 Credit Authorization K C" at bounding box center [228, 315] width 321 height 39
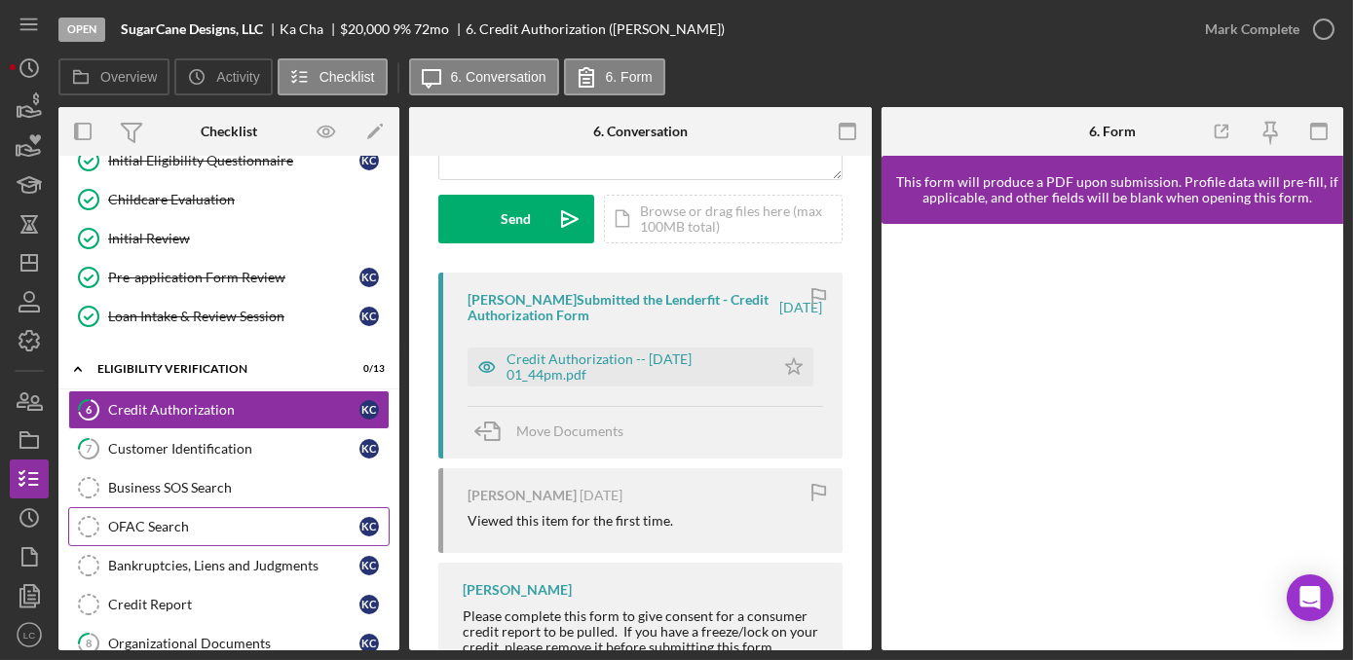
scroll to position [265, 0]
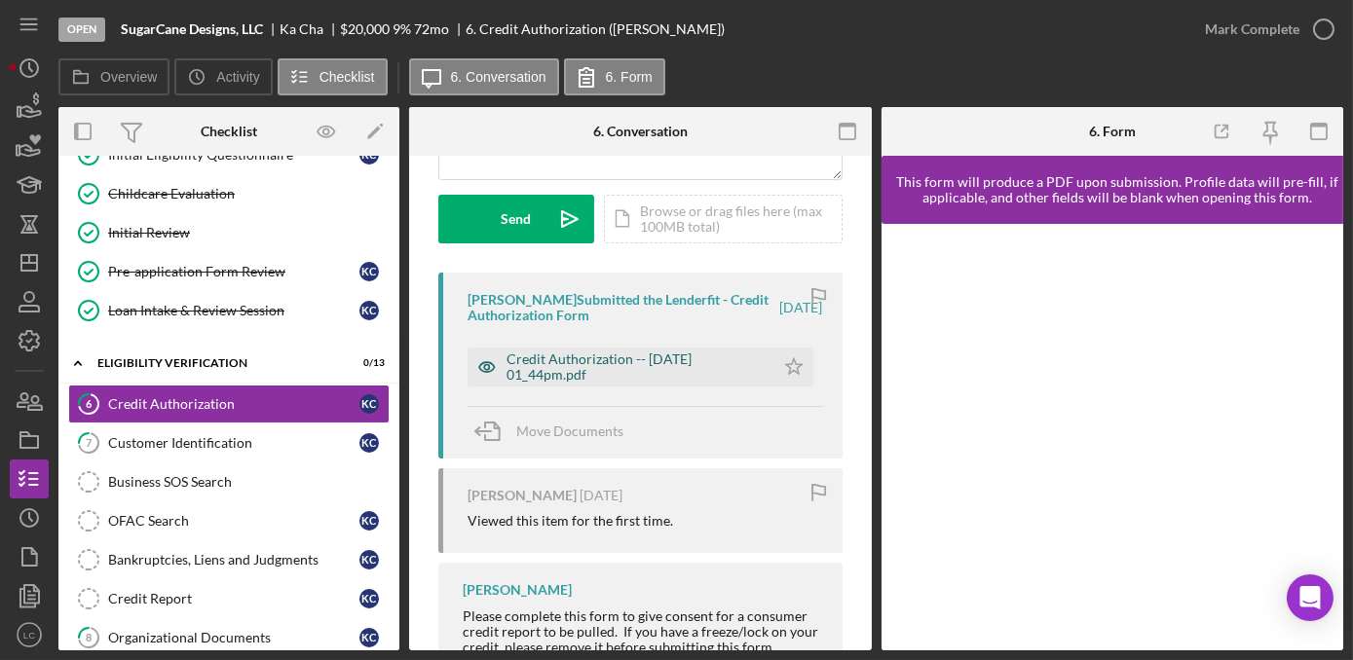
click at [650, 369] on div "Credit Authorization -- [DATE] 01_44pm.pdf" at bounding box center [635, 367] width 258 height 31
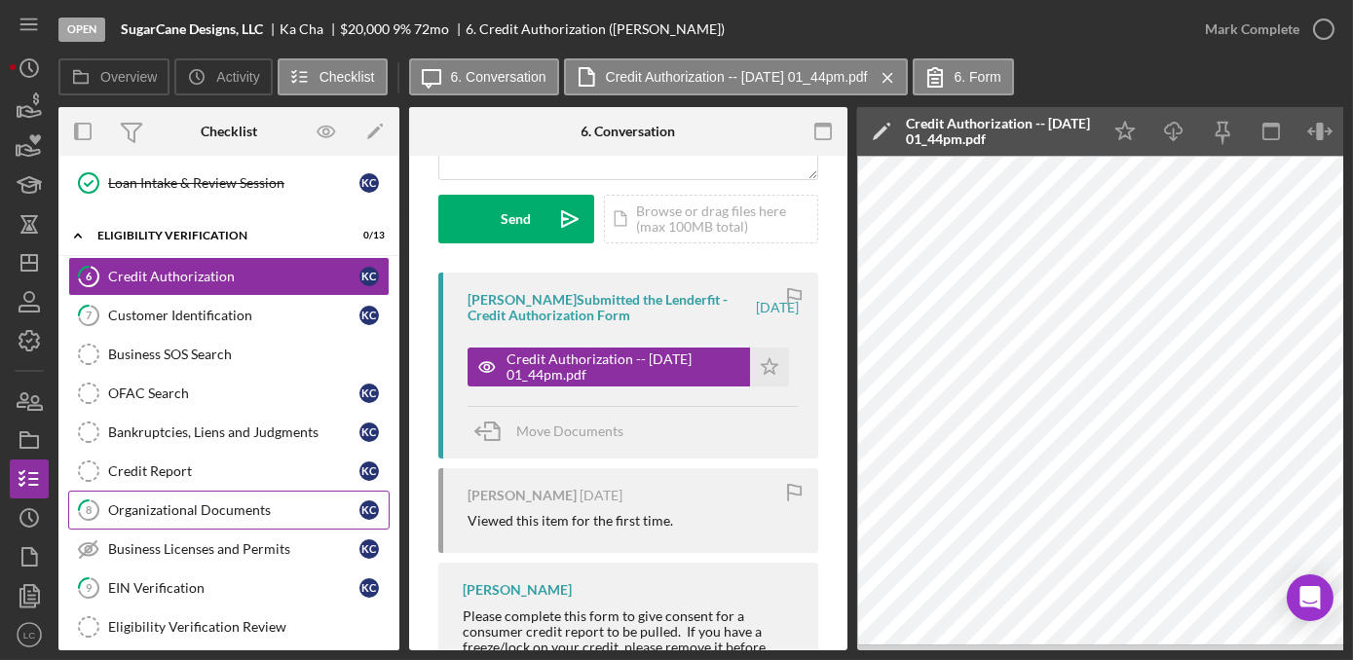
scroll to position [442, 0]
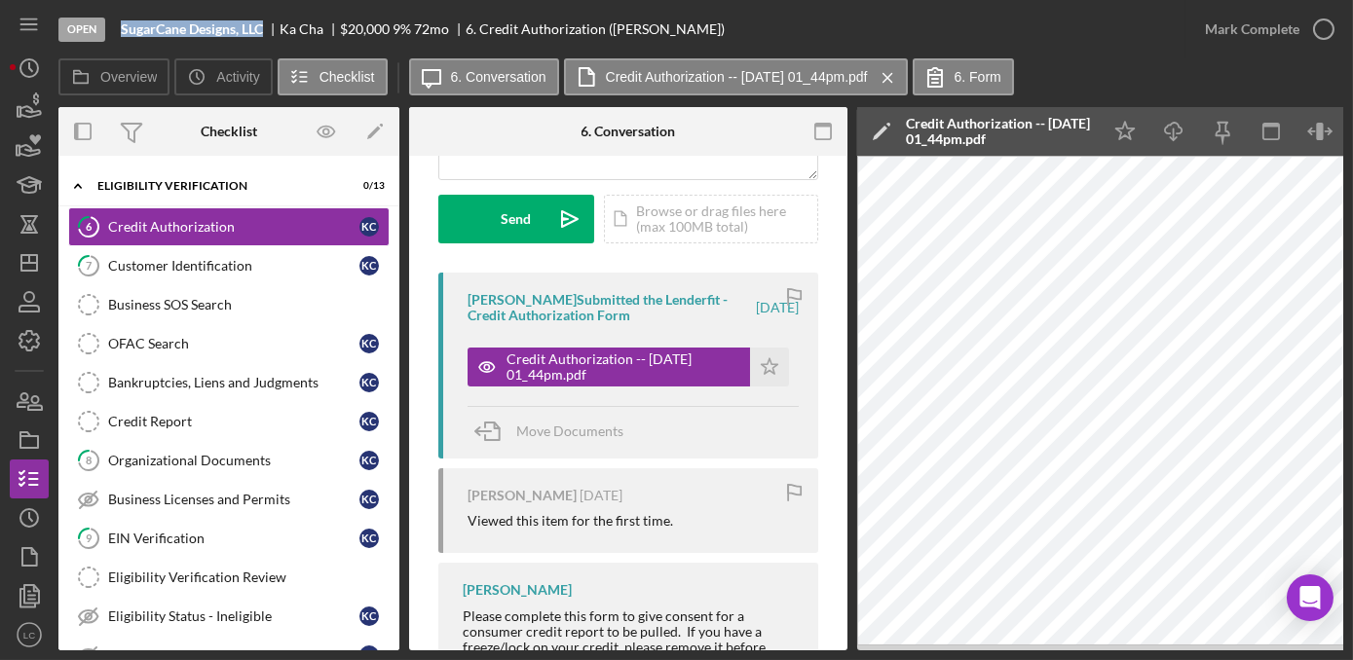
drag, startPoint x: 264, startPoint y: 27, endPoint x: 116, endPoint y: 27, distance: 148.0
click at [116, 27] on div "Open SugarCane Designs, LLC [PERSON_NAME] $20,000 $20,000 9 % 72 mo 6. Credit A…" at bounding box center [621, 29] width 1127 height 58
drag, startPoint x: 116, startPoint y: 27, endPoint x: 128, endPoint y: 24, distance: 12.0
copy b "SugarCane Designs, LLC"
click at [470, 69] on label "6. Conversation" at bounding box center [498, 77] width 95 height 16
